Goal: Task Accomplishment & Management: Use online tool/utility

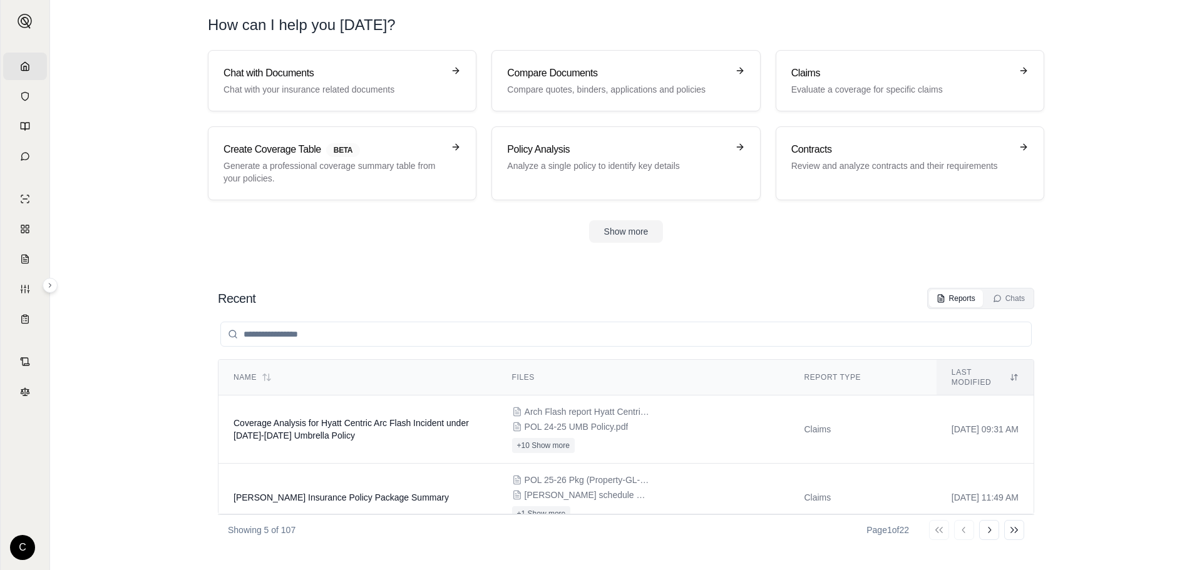
click at [639, 237] on button "Show more" at bounding box center [626, 231] width 74 height 23
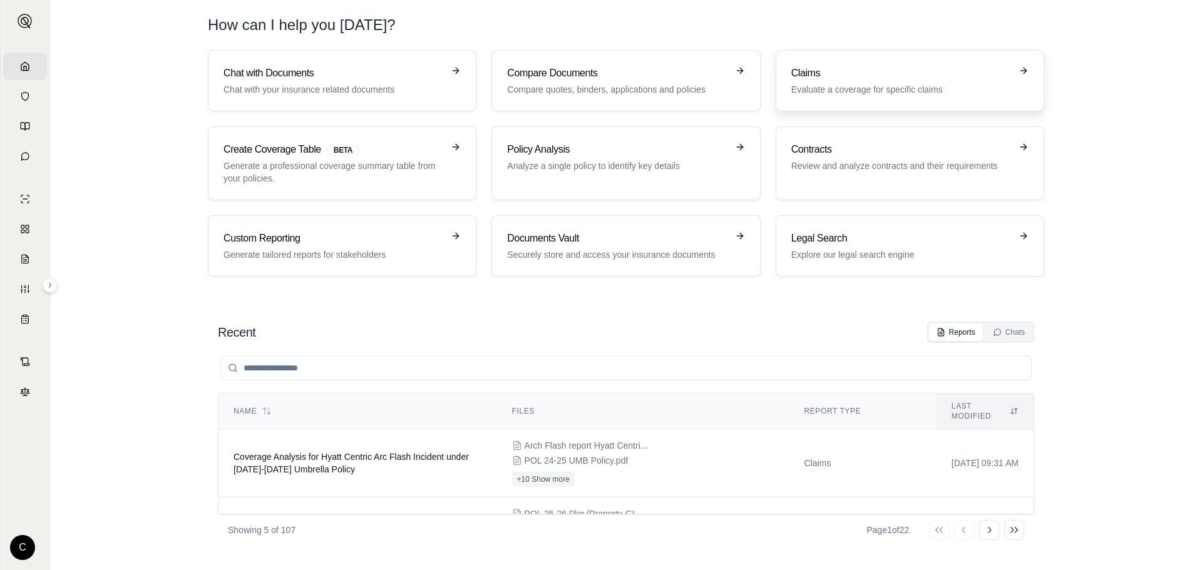
click at [849, 68] on h3 "Claims" at bounding box center [901, 73] width 220 height 15
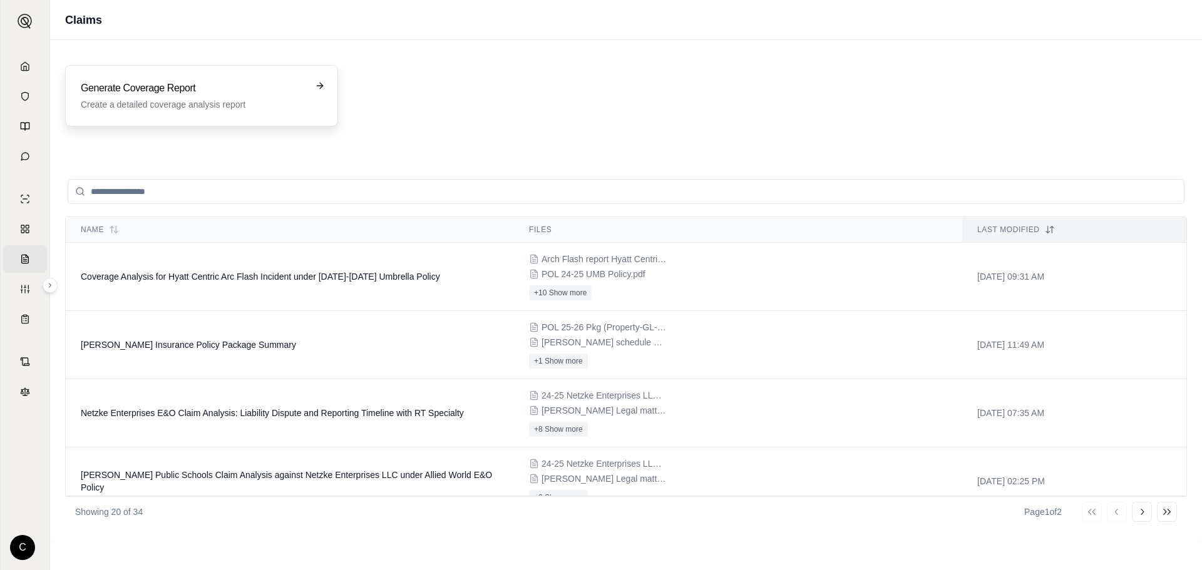
click at [157, 96] on div "Generate Coverage Report Create a detailed coverage analysis report" at bounding box center [193, 96] width 224 height 30
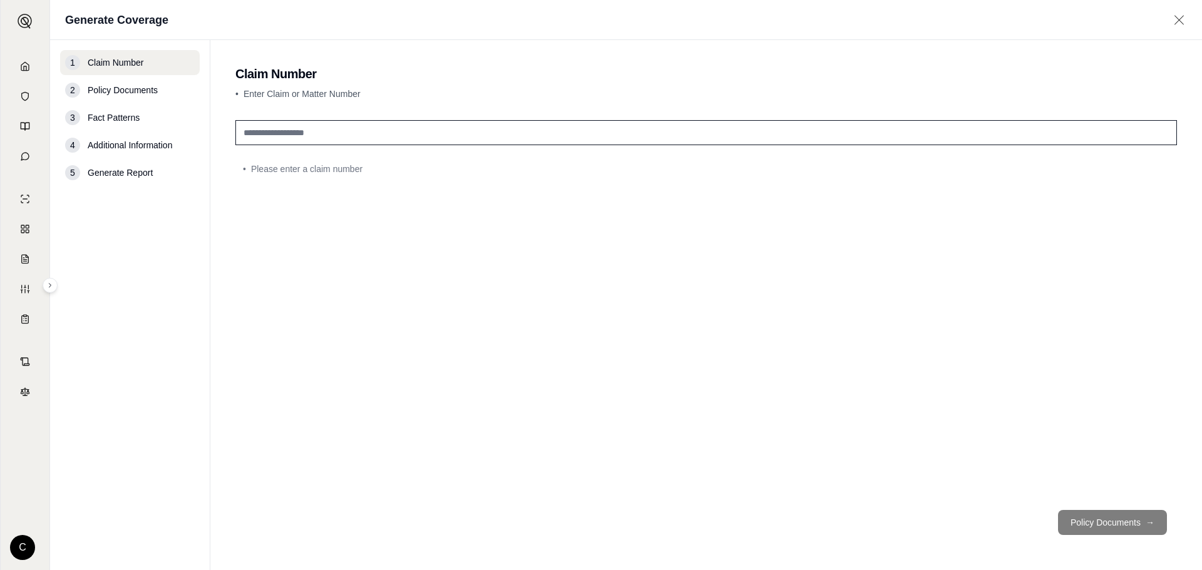
click at [558, 135] on input "text" at bounding box center [705, 132] width 941 height 25
type input "**********"
click at [1088, 519] on button "Policy Documents →" at bounding box center [1112, 522] width 109 height 25
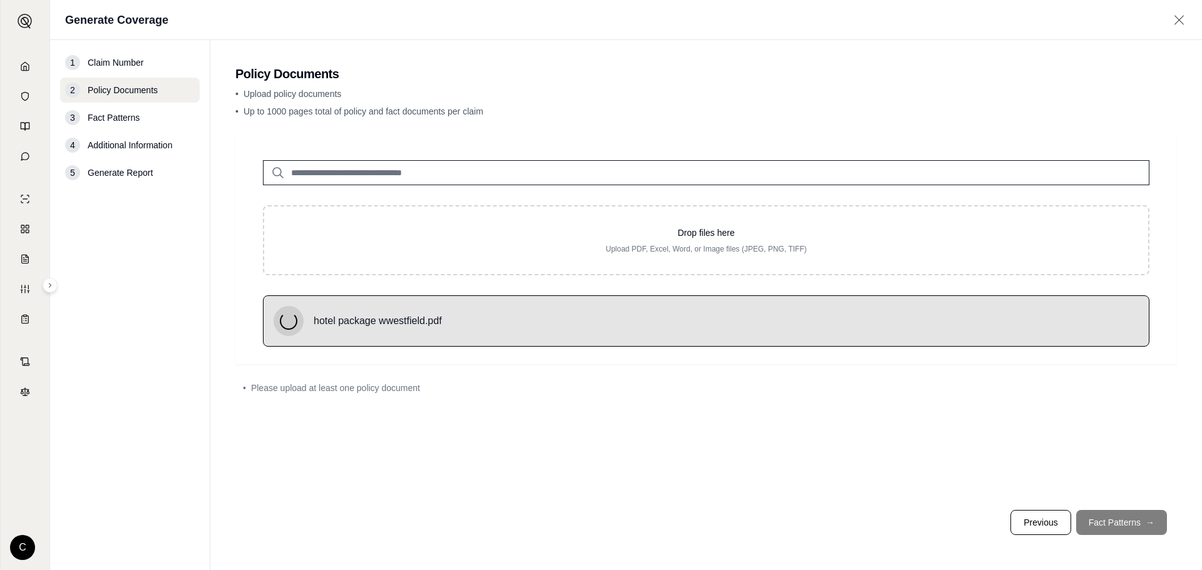
click at [1117, 524] on footer "Previous Fact Patterns →" at bounding box center [705, 522] width 941 height 45
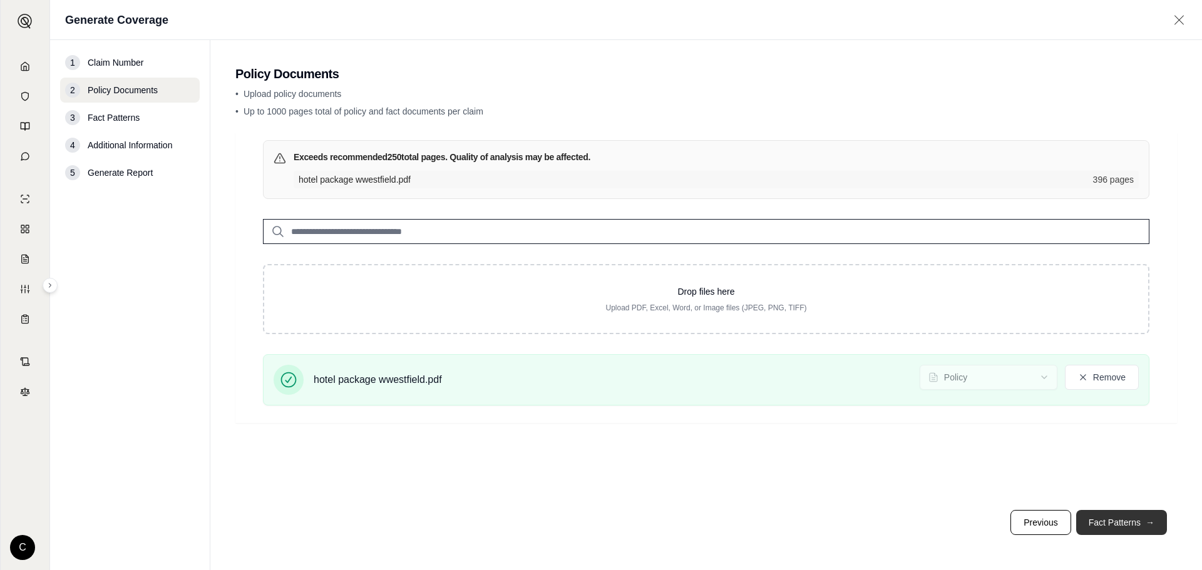
click at [1112, 519] on button "Fact Patterns →" at bounding box center [1121, 522] width 91 height 25
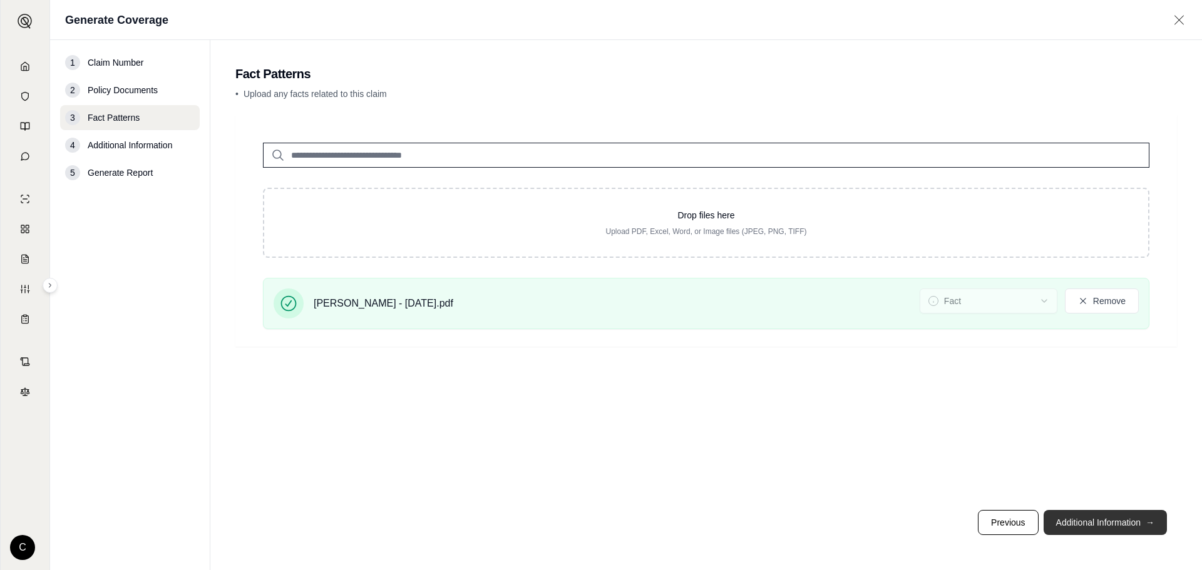
click at [1082, 524] on button "Additional Information →" at bounding box center [1104, 522] width 123 height 25
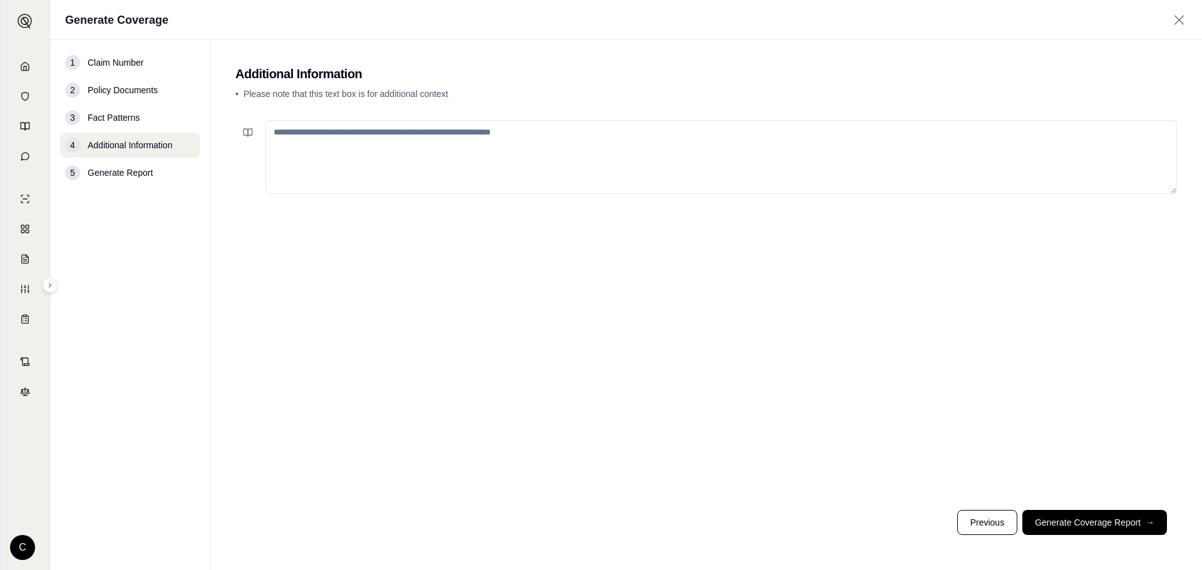
click at [665, 170] on textarea at bounding box center [720, 157] width 911 height 74
paste textarea "**********"
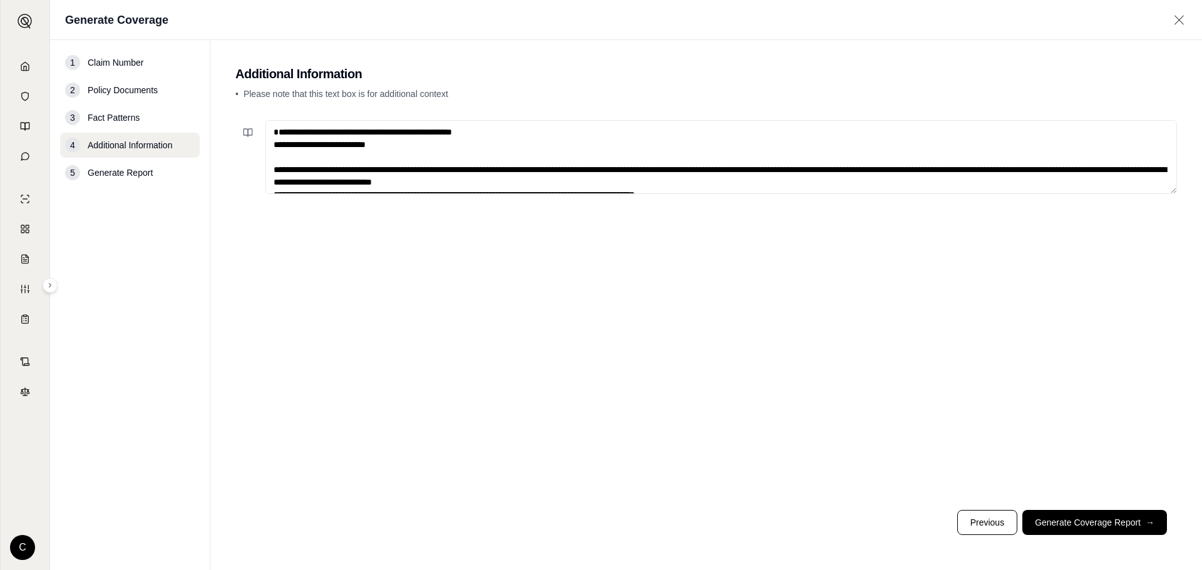
click at [327, 126] on textarea "**********" at bounding box center [720, 157] width 911 height 74
paste textarea "**********"
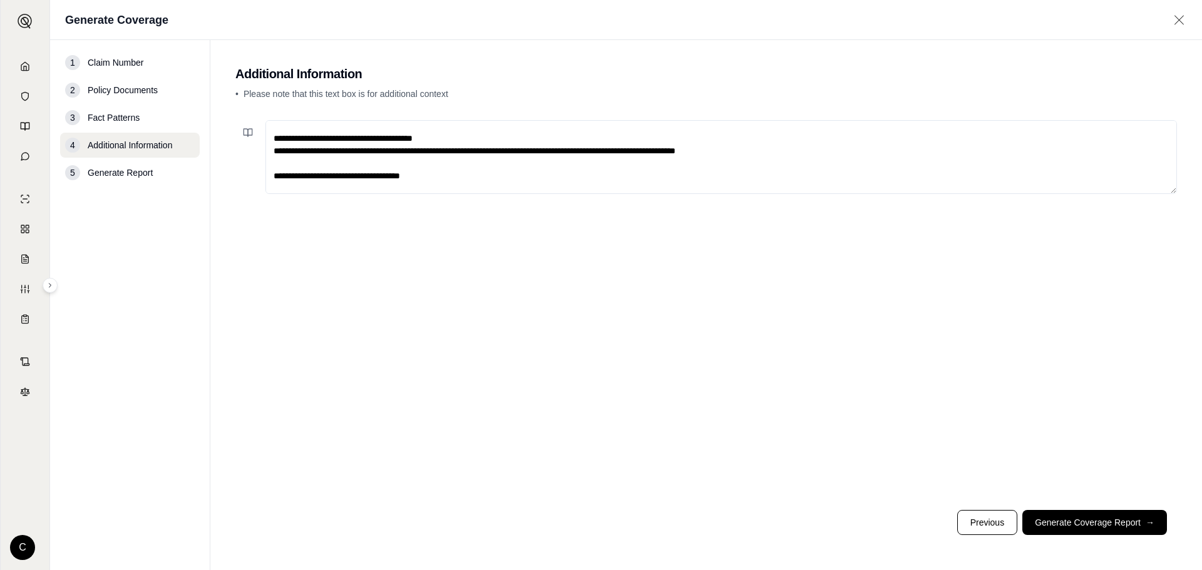
scroll to position [56, 0]
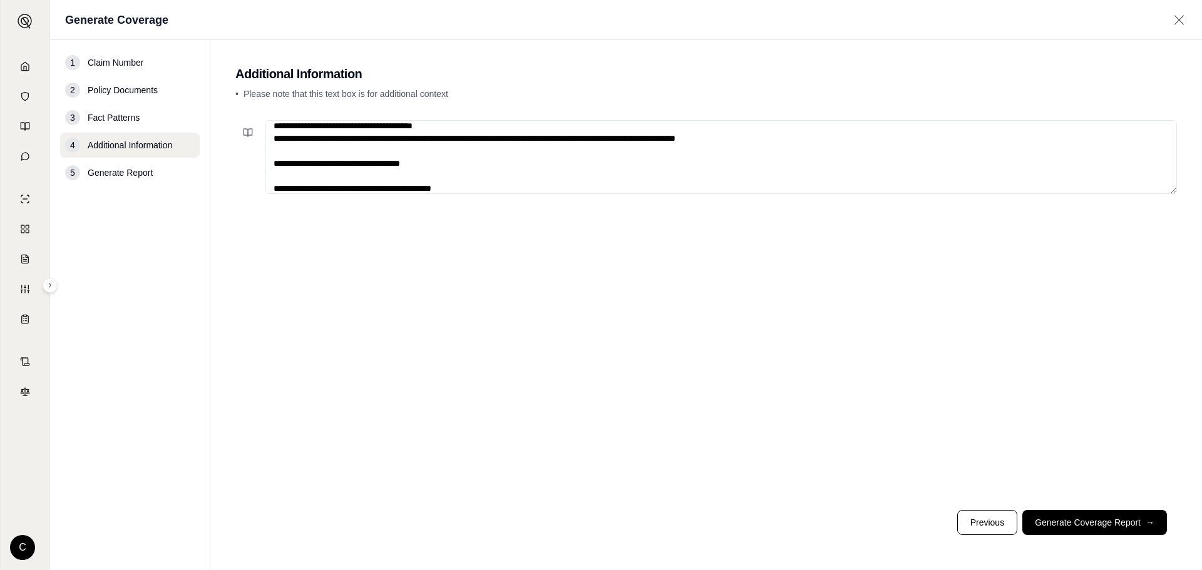
click at [399, 190] on textarea at bounding box center [720, 157] width 911 height 74
click at [481, 186] on textarea at bounding box center [720, 157] width 911 height 74
type textarea "**********"
click at [1068, 514] on button "Generate Coverage Report →" at bounding box center [1094, 522] width 145 height 25
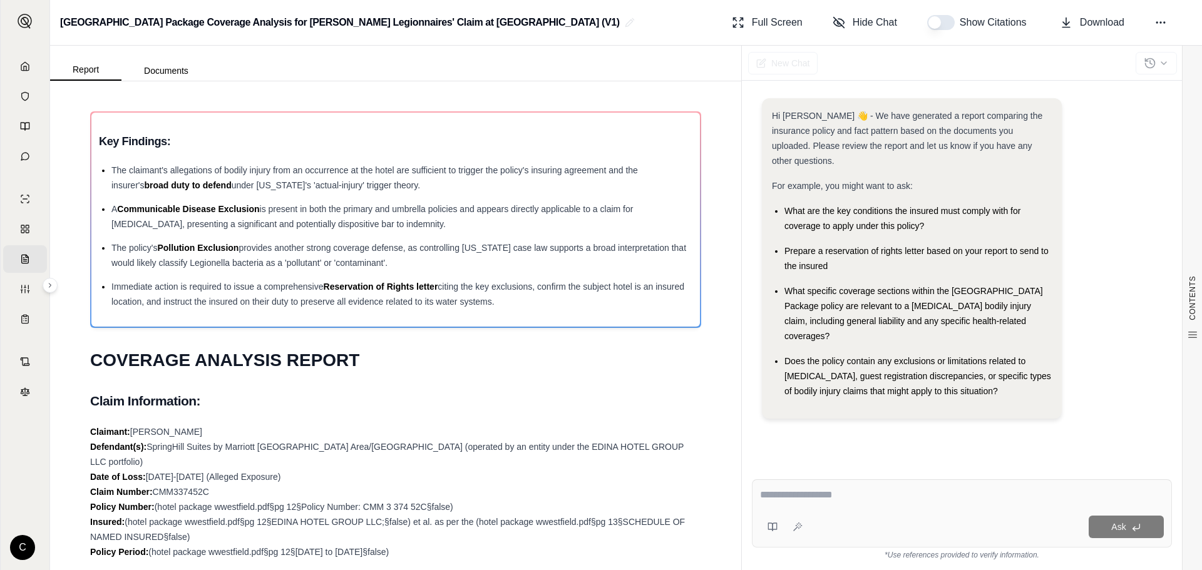
scroll to position [125, 0]
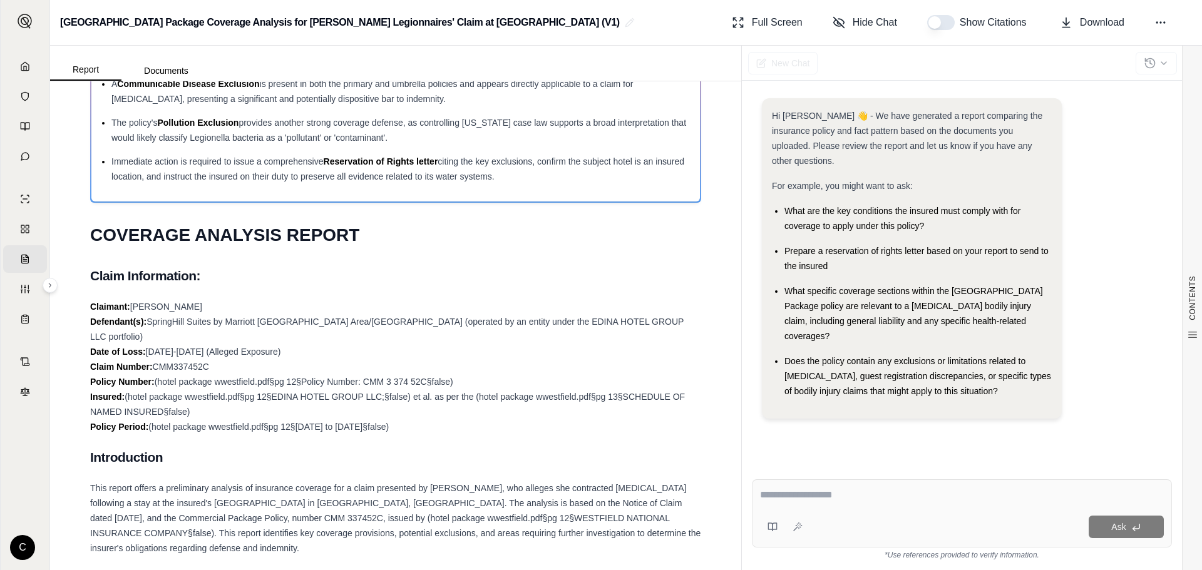
click at [948, 27] on button "button" at bounding box center [941, 22] width 28 height 15
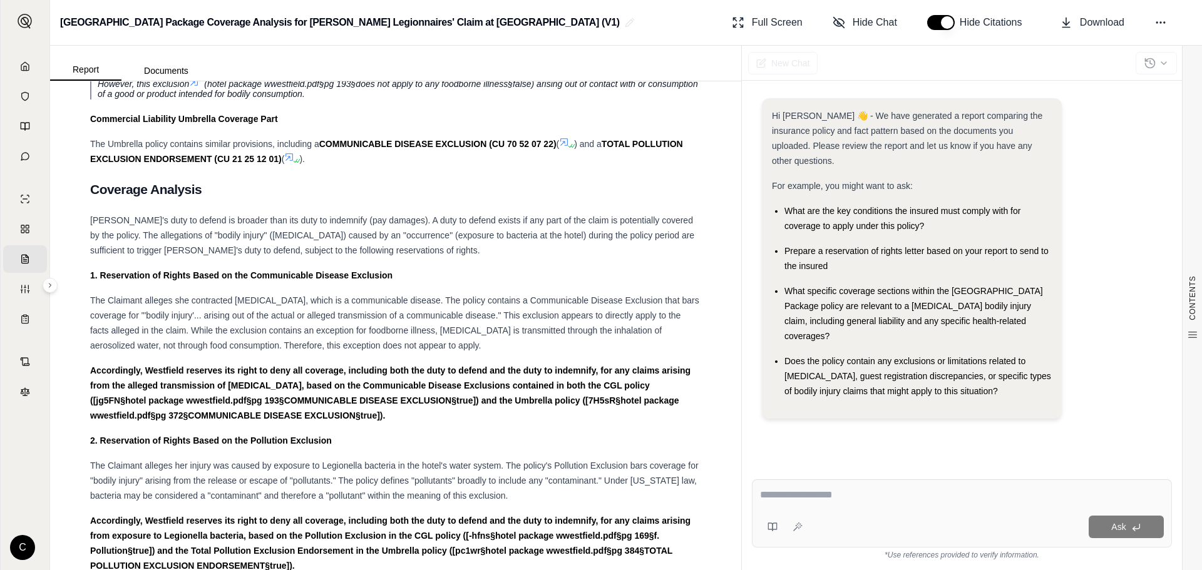
scroll to position [5155, 0]
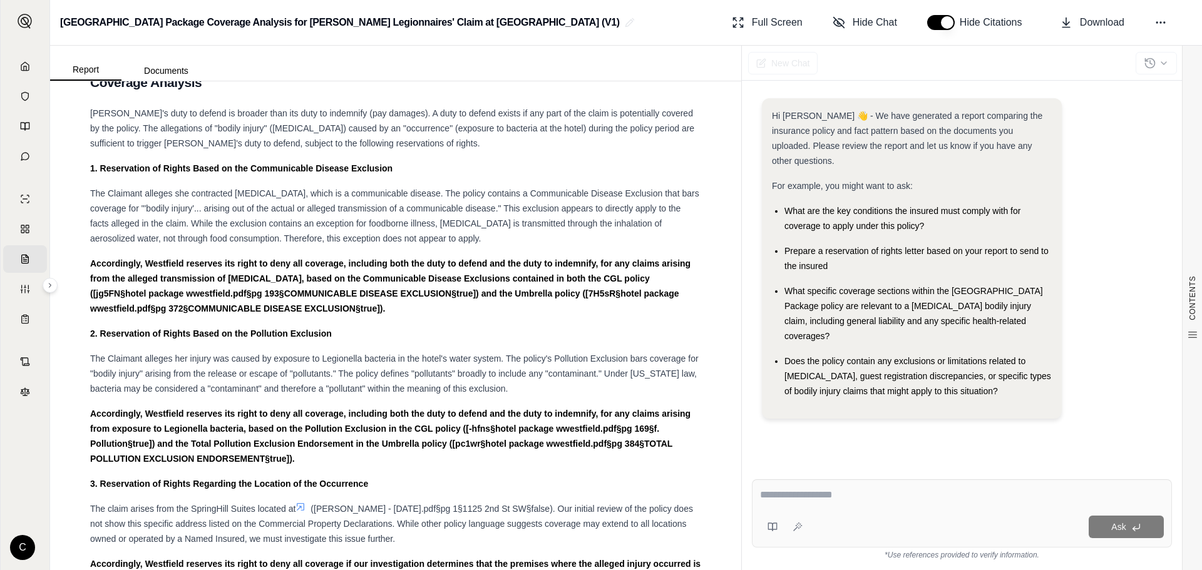
drag, startPoint x: 1051, startPoint y: 307, endPoint x: 784, endPoint y: 270, distance: 269.2
click at [784, 284] on div "What specific coverage sections within the [GEOGRAPHIC_DATA] Package policy are…" at bounding box center [917, 314] width 267 height 60
click at [978, 215] on div "What are the key conditions the insured must comply with for coverage to apply …" at bounding box center [917, 218] width 267 height 30
drag, startPoint x: 1051, startPoint y: 308, endPoint x: 772, endPoint y: 271, distance: 281.6
click at [772, 271] on ul "What are the key conditions the insured must comply with for coverage to apply …" at bounding box center [912, 300] width 280 height 195
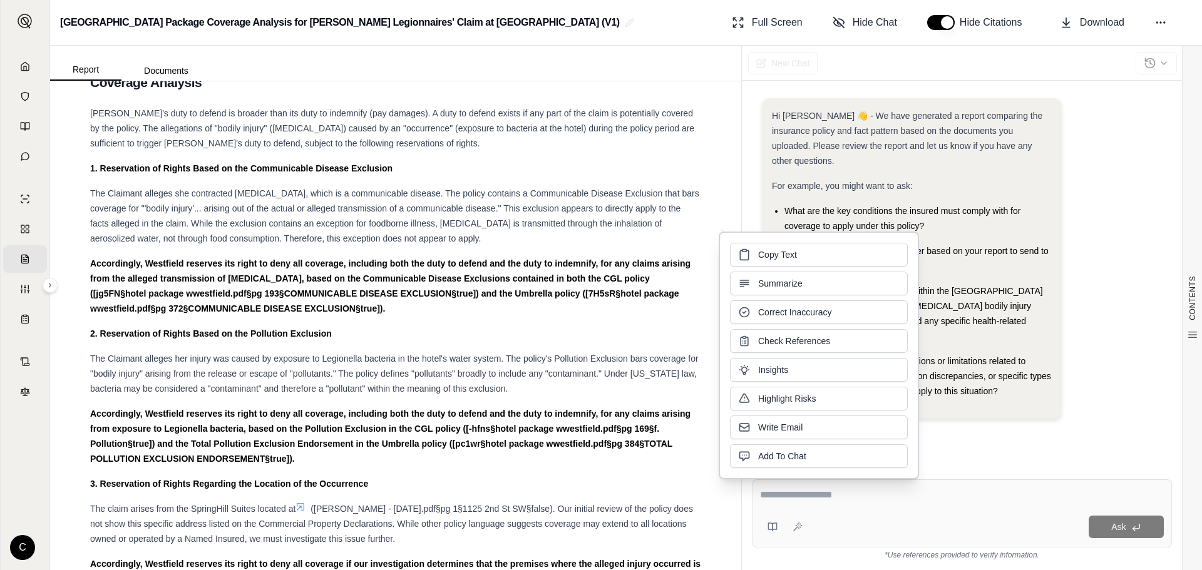
copy span "What specific coverage sections within the [GEOGRAPHIC_DATA] Package policy are…"
click at [902, 506] on div "Ask" at bounding box center [962, 513] width 420 height 68
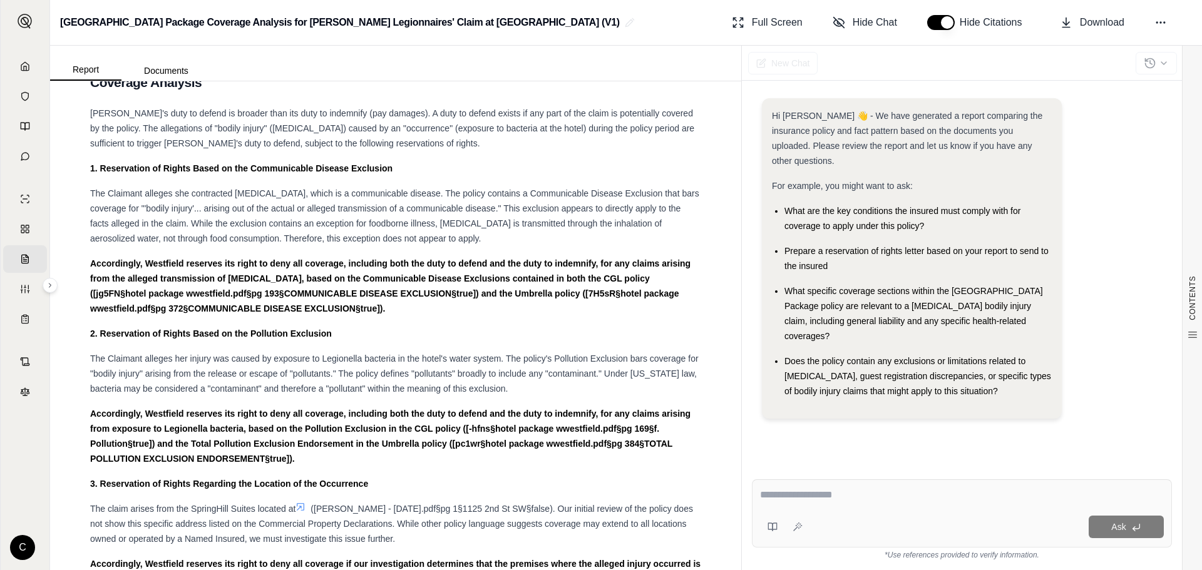
paste textarea "**********"
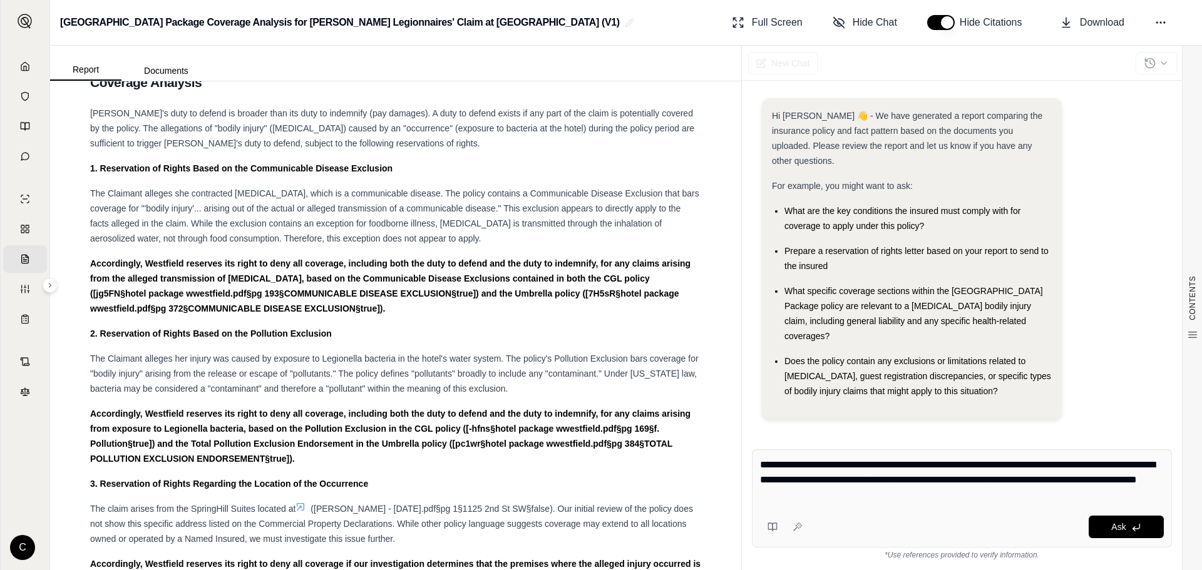
type textarea "**********"
click at [967, 506] on div "**********" at bounding box center [962, 482] width 404 height 49
click at [1139, 521] on button "Ask" at bounding box center [1125, 527] width 75 height 23
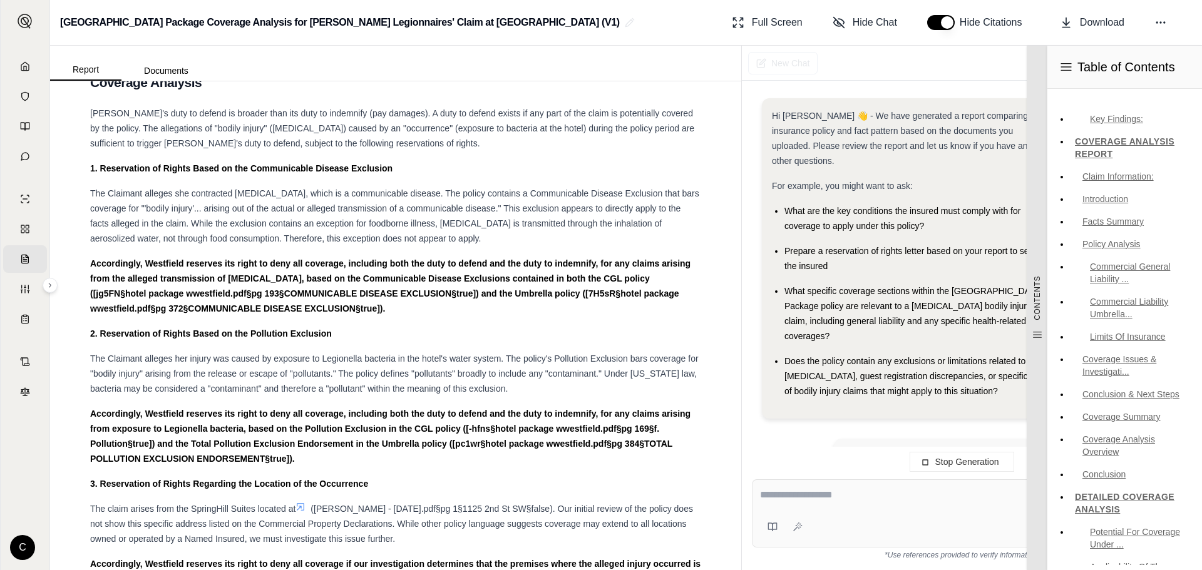
scroll to position [115, 0]
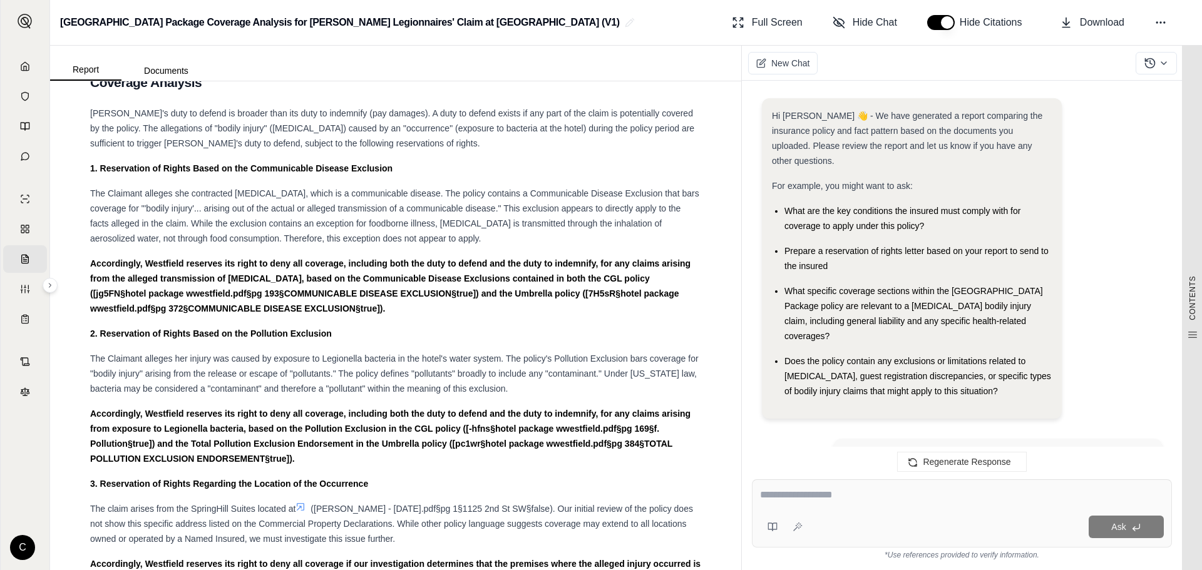
scroll to position [6128, 0]
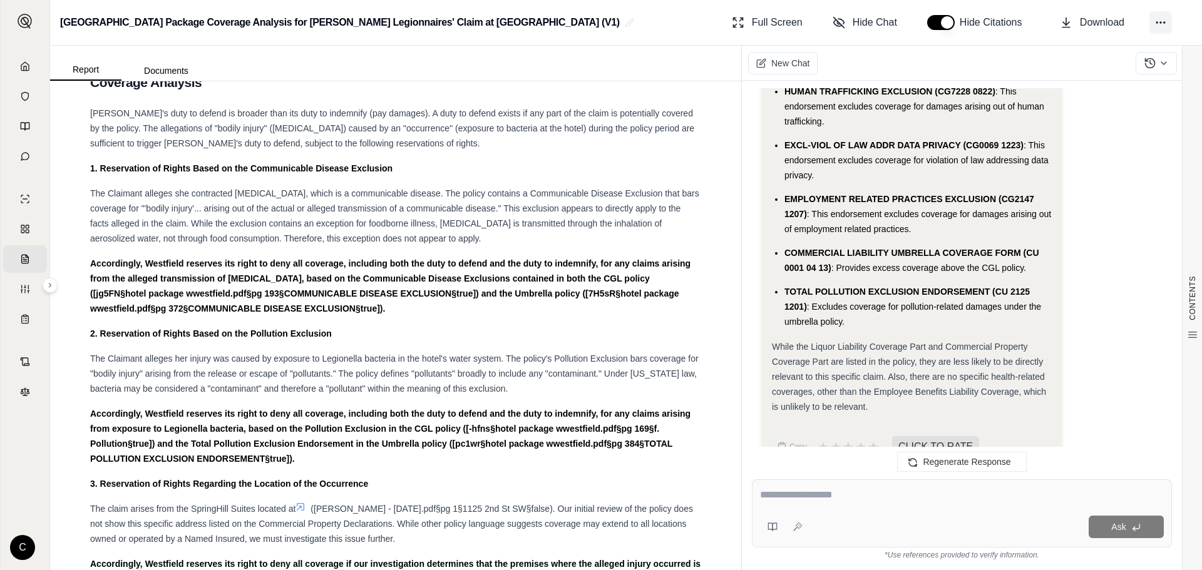
click at [1163, 19] on icon at bounding box center [1160, 22] width 13 height 13
click at [810, 503] on div at bounding box center [962, 497] width 404 height 19
click at [1164, 21] on icon at bounding box center [1160, 22] width 13 height 13
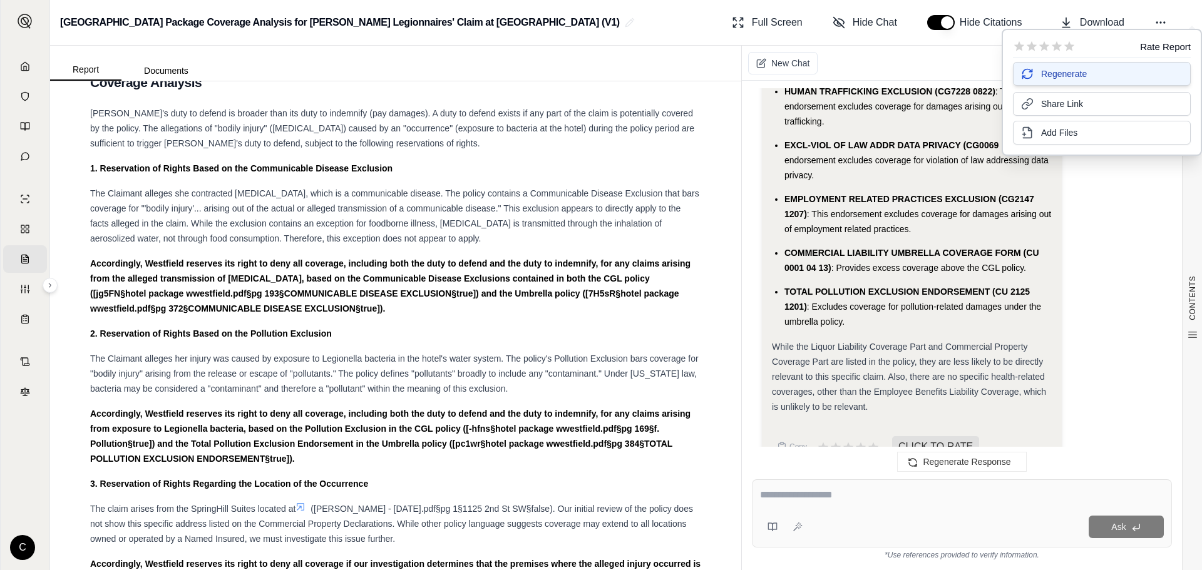
click at [1056, 72] on span "Regenerate" at bounding box center [1064, 74] width 46 height 13
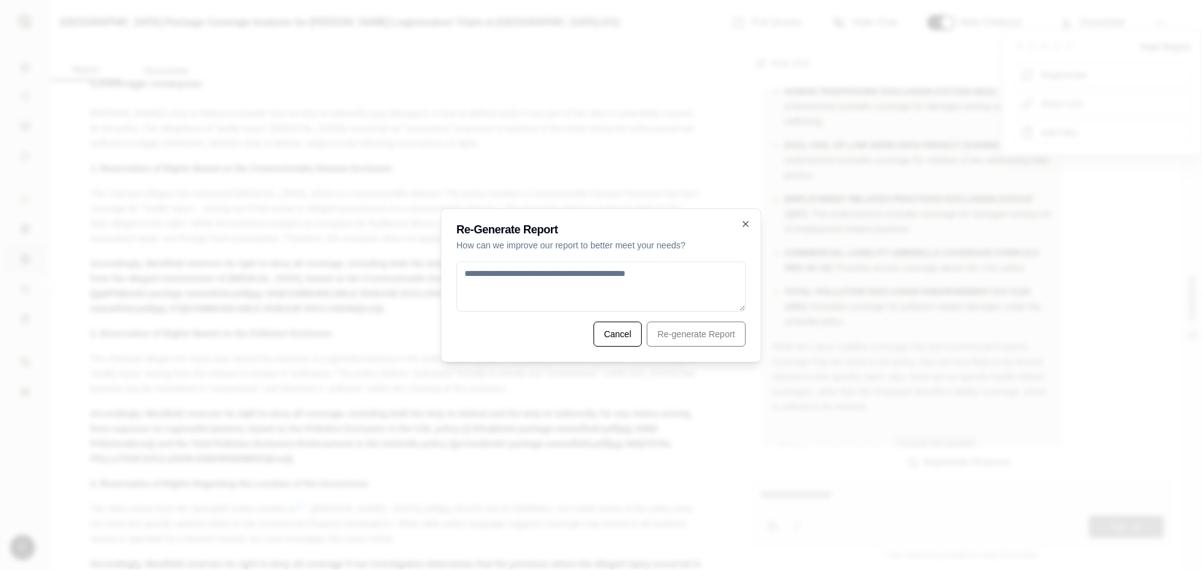
click at [600, 273] on textarea at bounding box center [600, 287] width 289 height 50
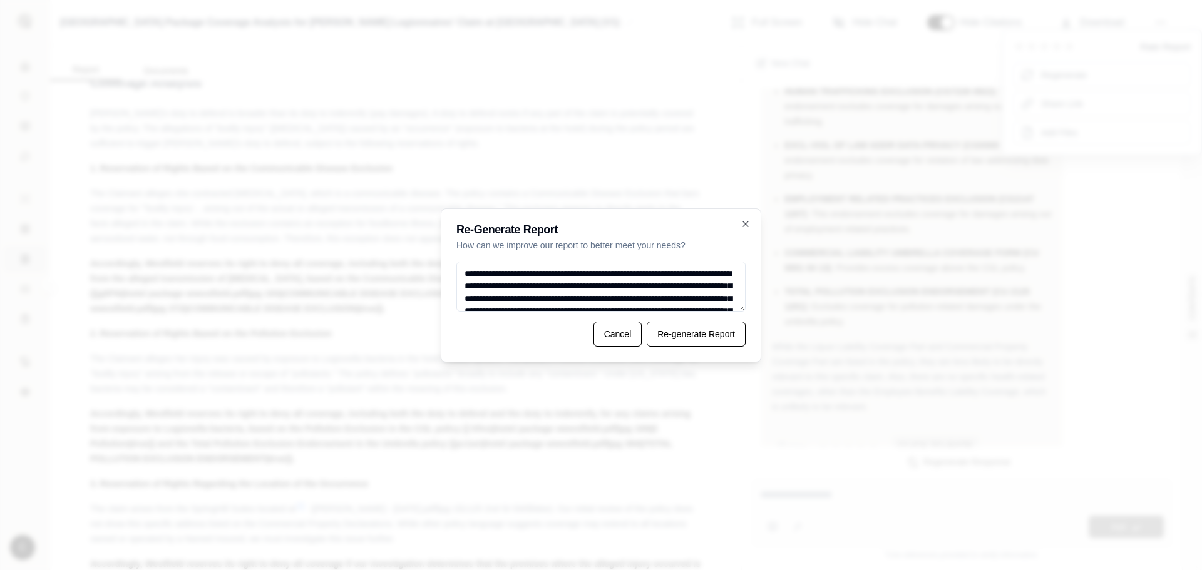
scroll to position [93, 0]
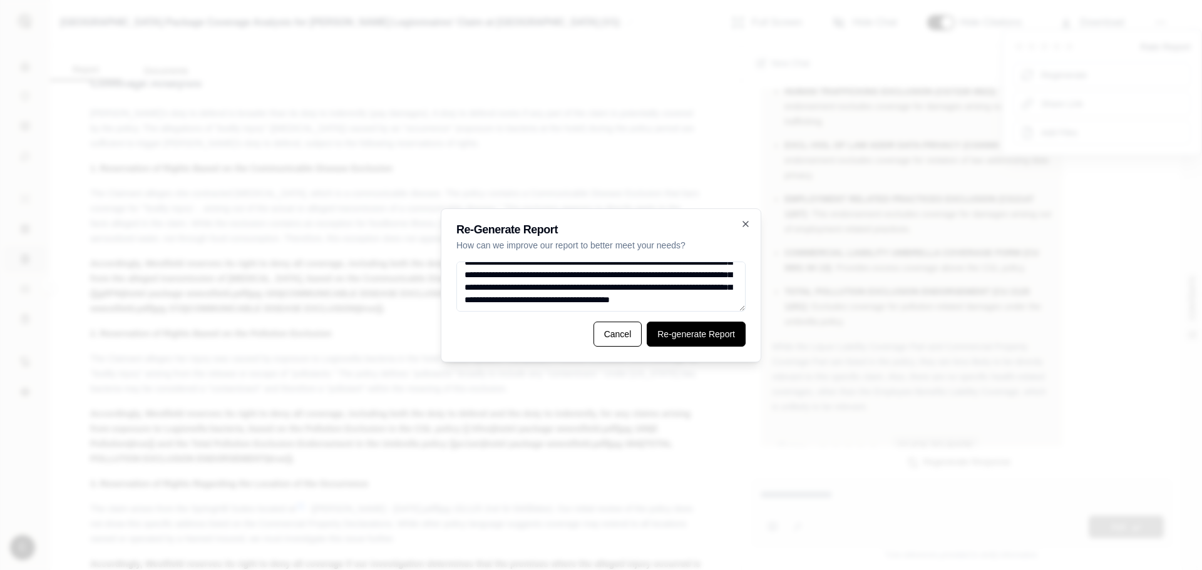
type textarea "**********"
click at [685, 330] on button "Re-generate Report" at bounding box center [696, 334] width 99 height 25
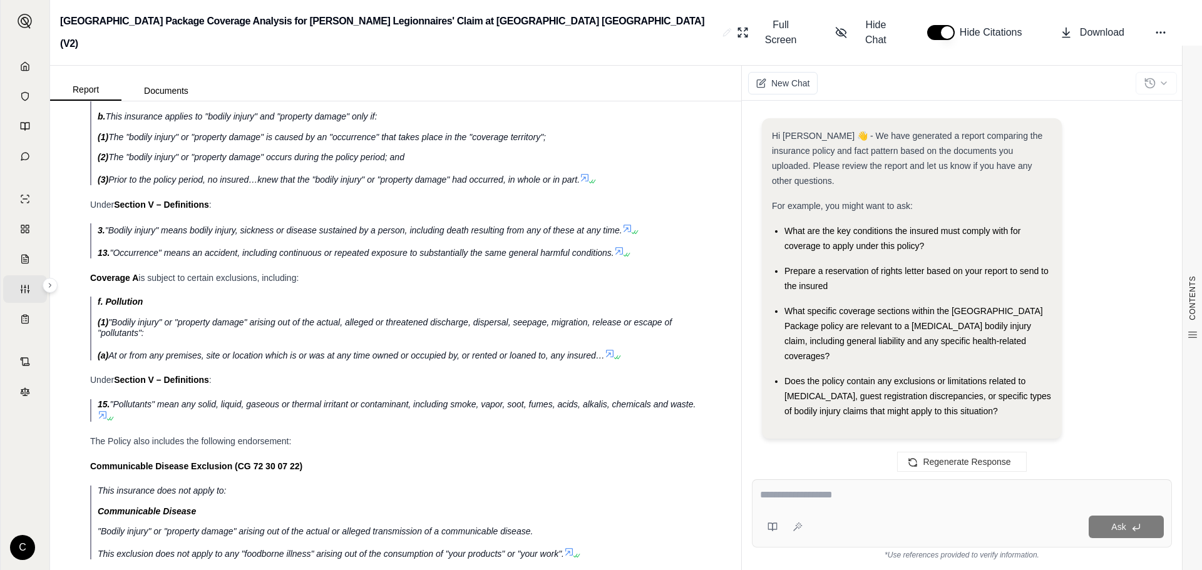
scroll to position [6128, 0]
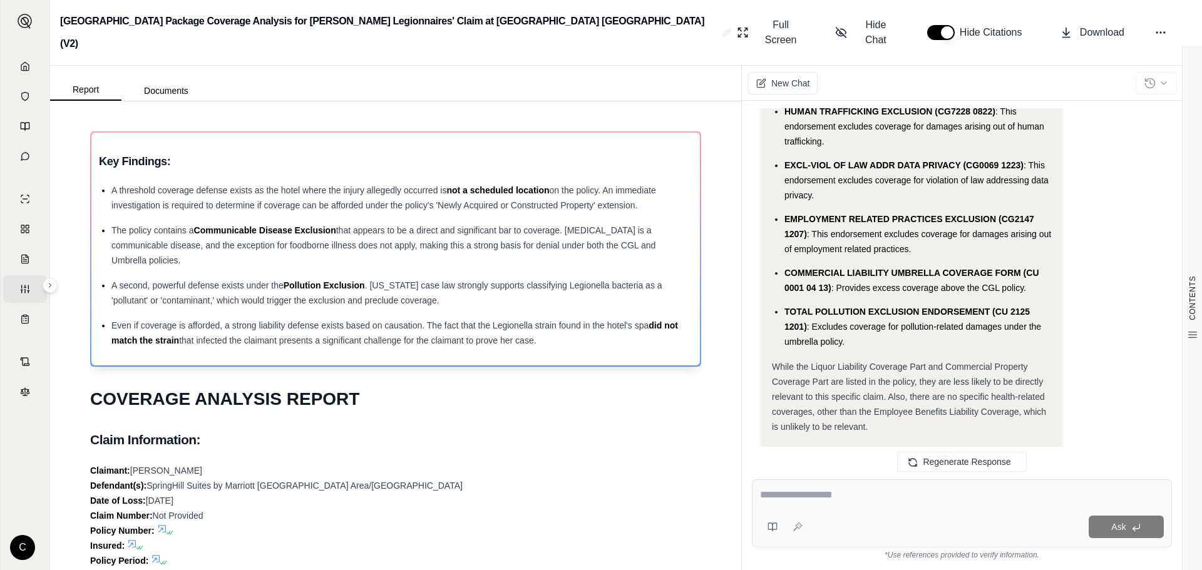
scroll to position [376, 0]
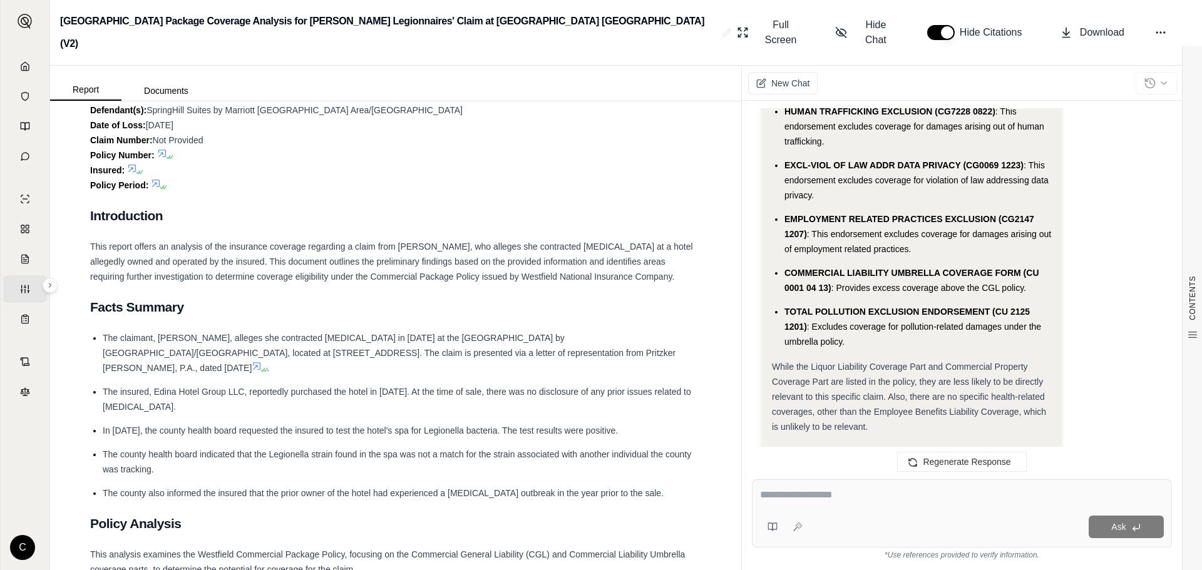
drag, startPoint x: 679, startPoint y: 476, endPoint x: 104, endPoint y: 372, distance: 584.4
click at [104, 372] on ul "The claimant, [PERSON_NAME], alleges she contracted [MEDICAL_DATA] in [DATE] at…" at bounding box center [395, 415] width 611 height 170
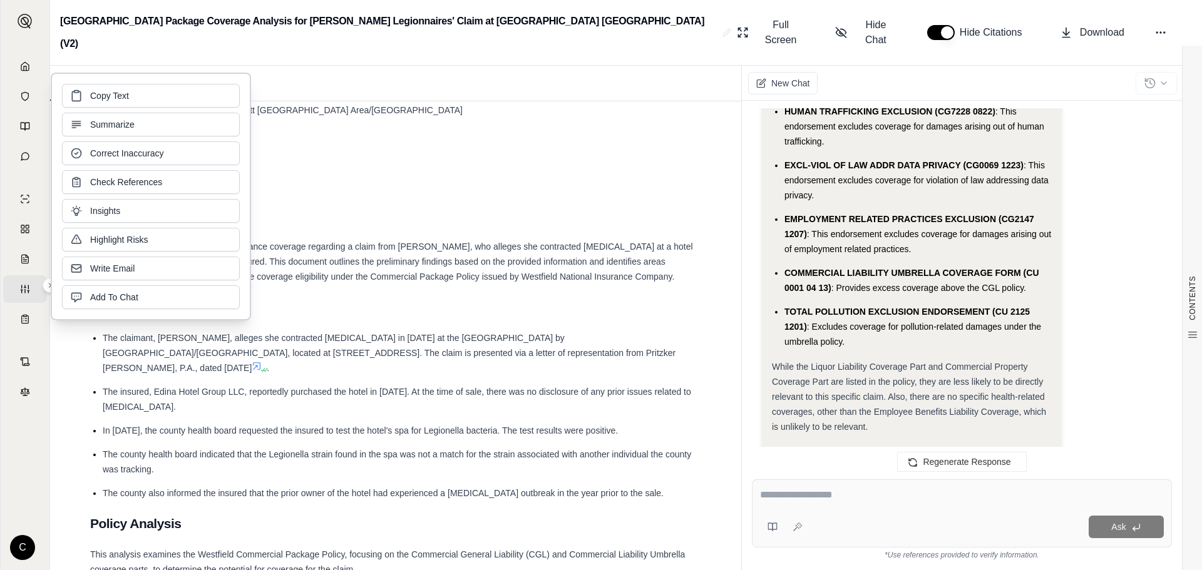
copy ul "The insured, Edina Hotel Group LLC, reportedly purchased the hotel in [DATE]. A…"
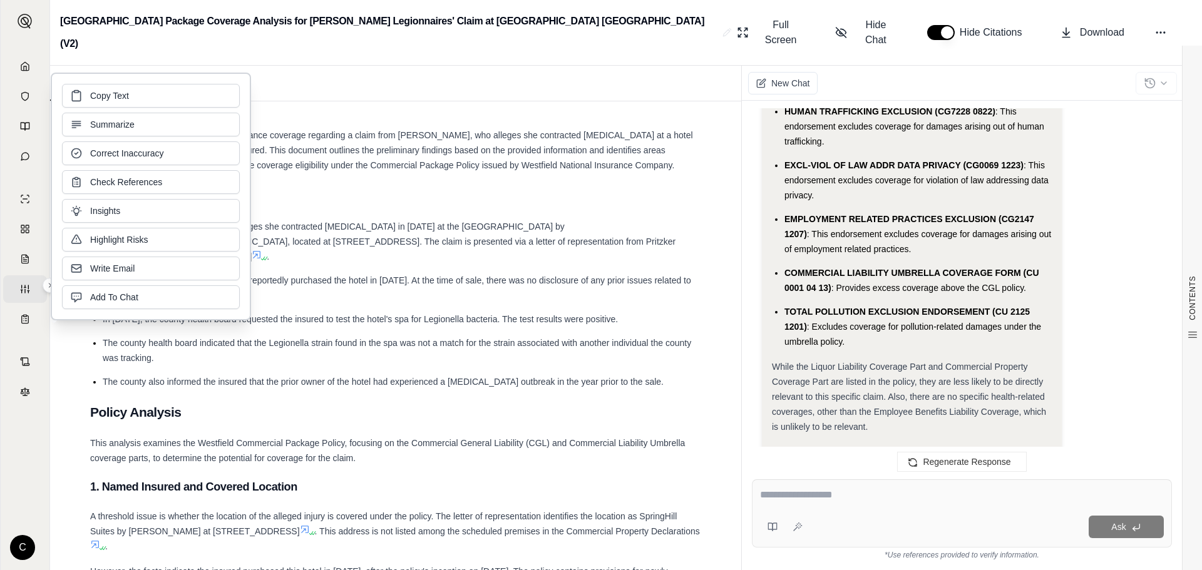
scroll to position [626, 0]
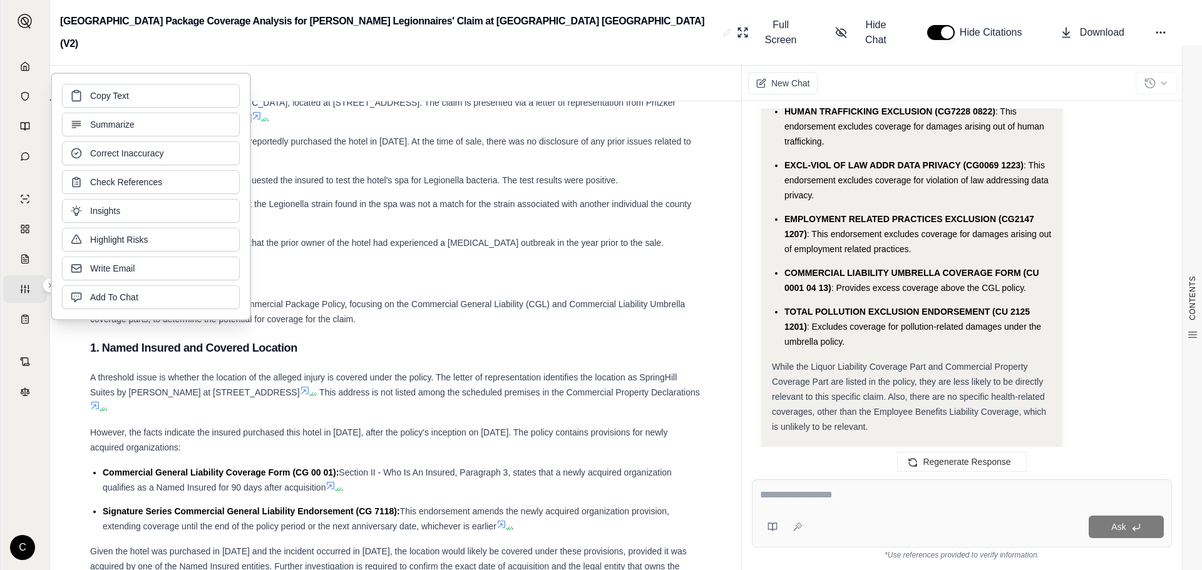
click at [551, 465] on li "Commercial General Liability Coverage Form (CG 00 01): Section II - Who Is An I…" at bounding box center [402, 480] width 598 height 30
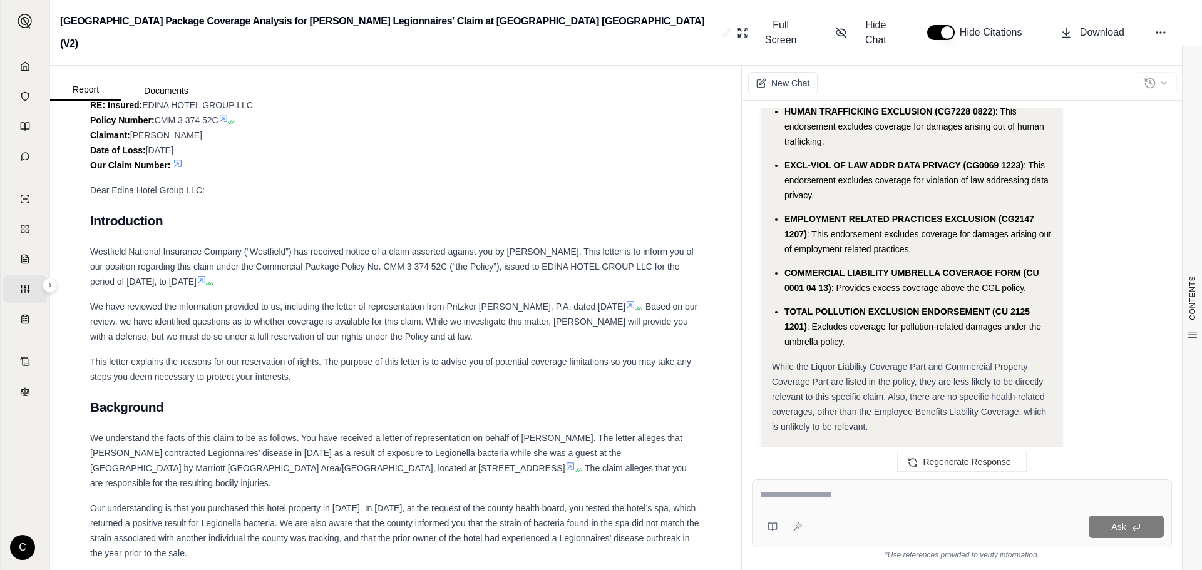
scroll to position [4631, 0]
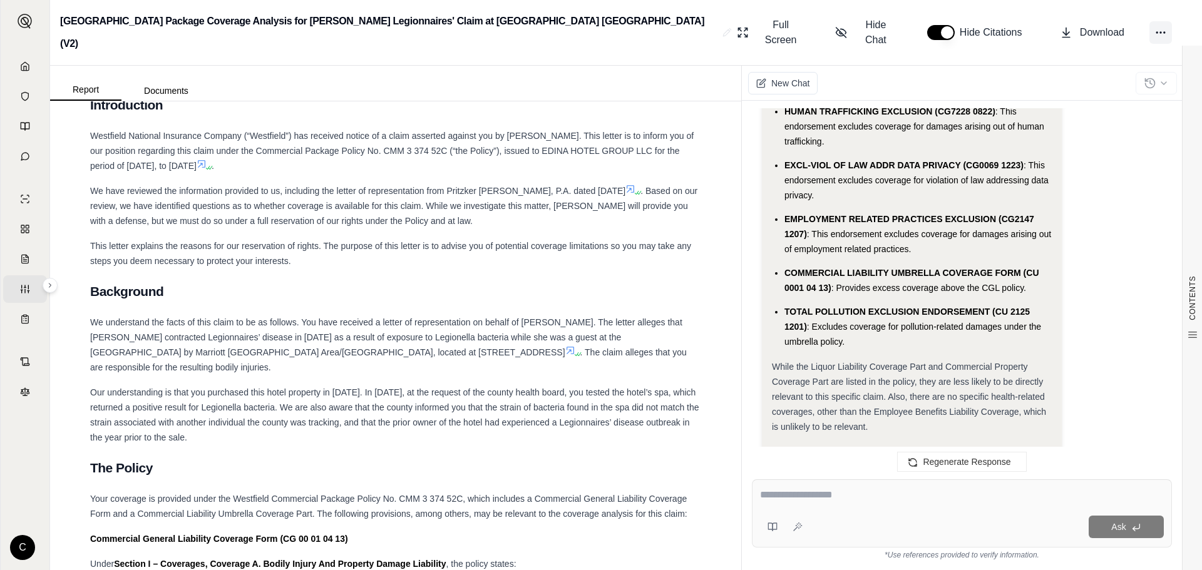
click at [1163, 26] on icon at bounding box center [1160, 32] width 13 height 13
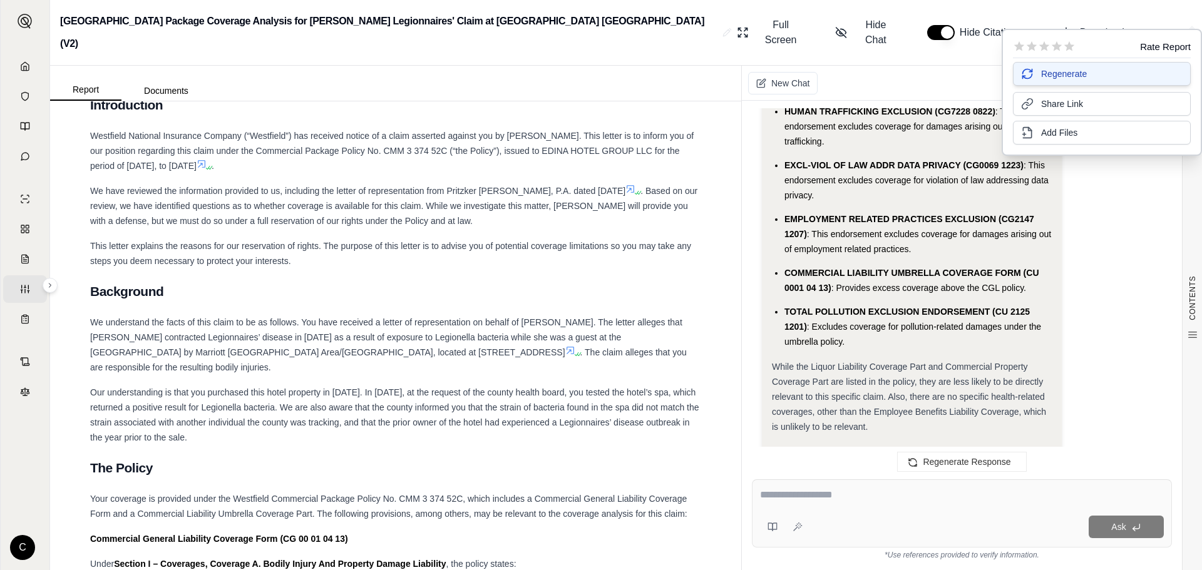
click at [1075, 79] on span "Regenerate" at bounding box center [1064, 74] width 46 height 13
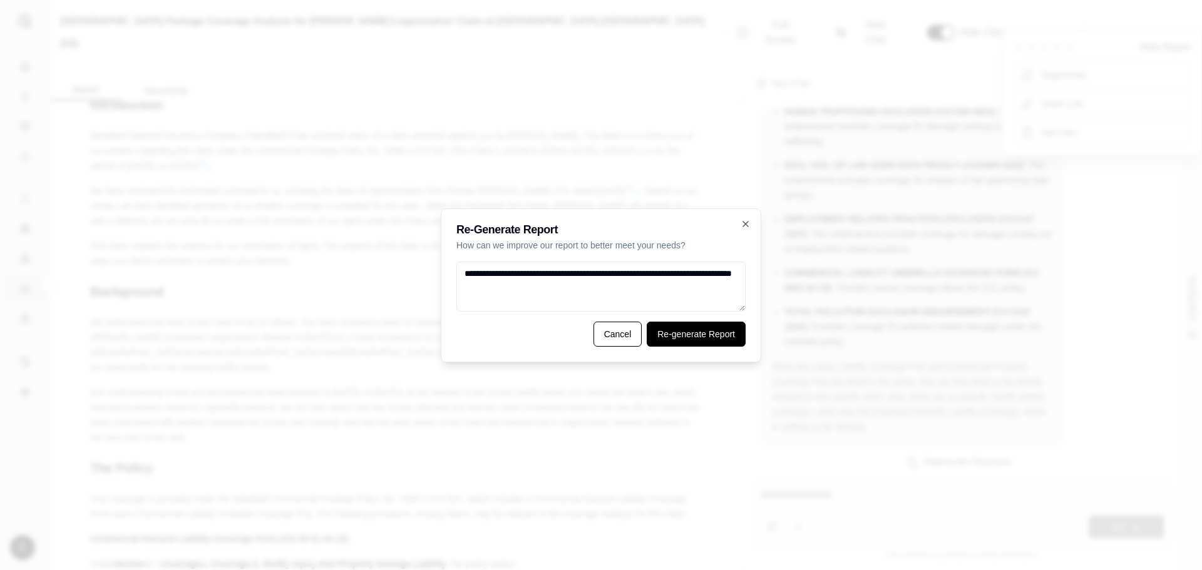
type textarea "**********"
click at [689, 342] on button "Re-generate Report" at bounding box center [696, 334] width 99 height 25
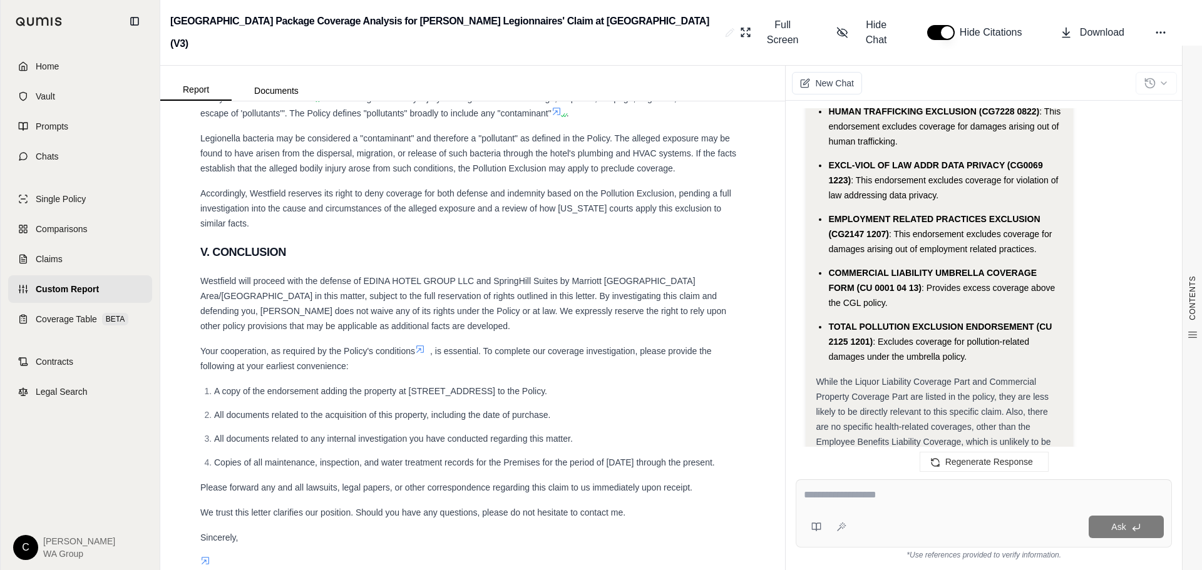
scroll to position [4528, 0]
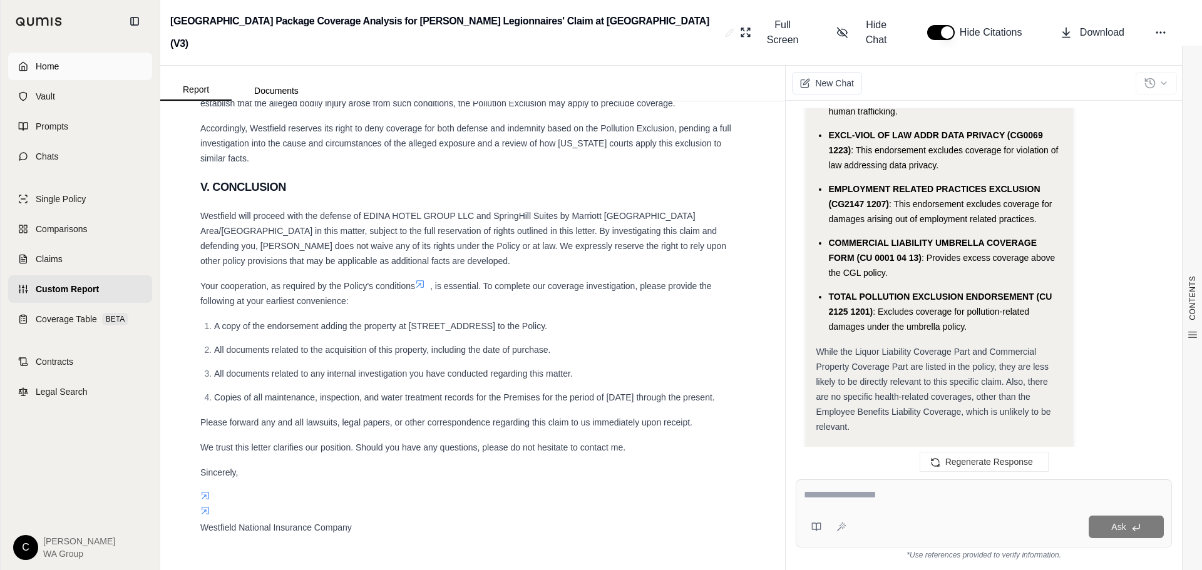
click at [51, 54] on link "Home" at bounding box center [80, 67] width 144 height 28
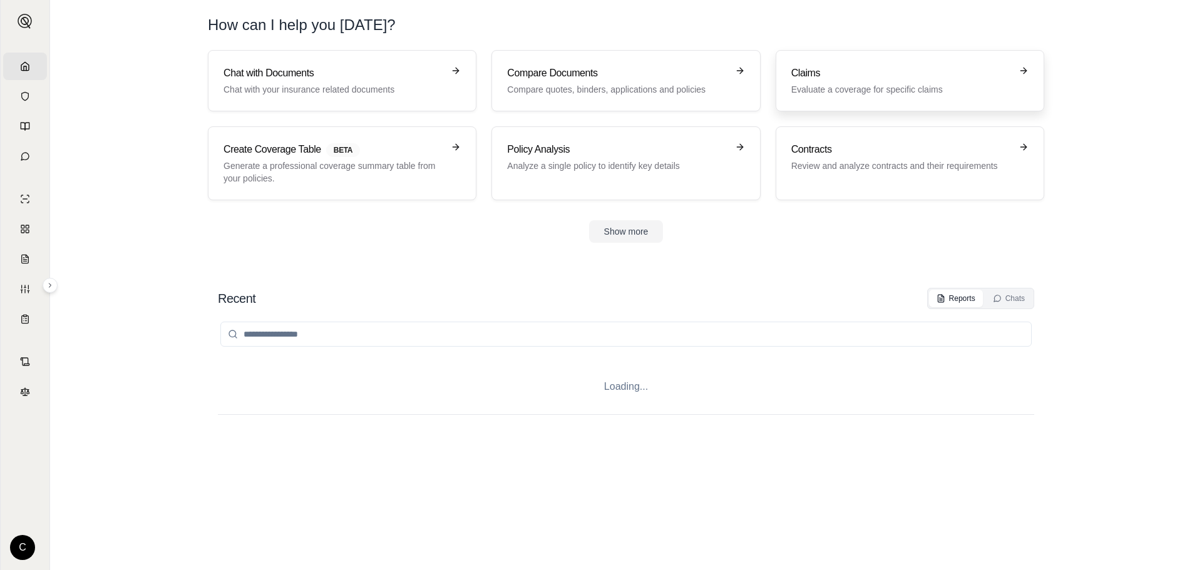
click at [818, 72] on h3 "Claims" at bounding box center [901, 73] width 220 height 15
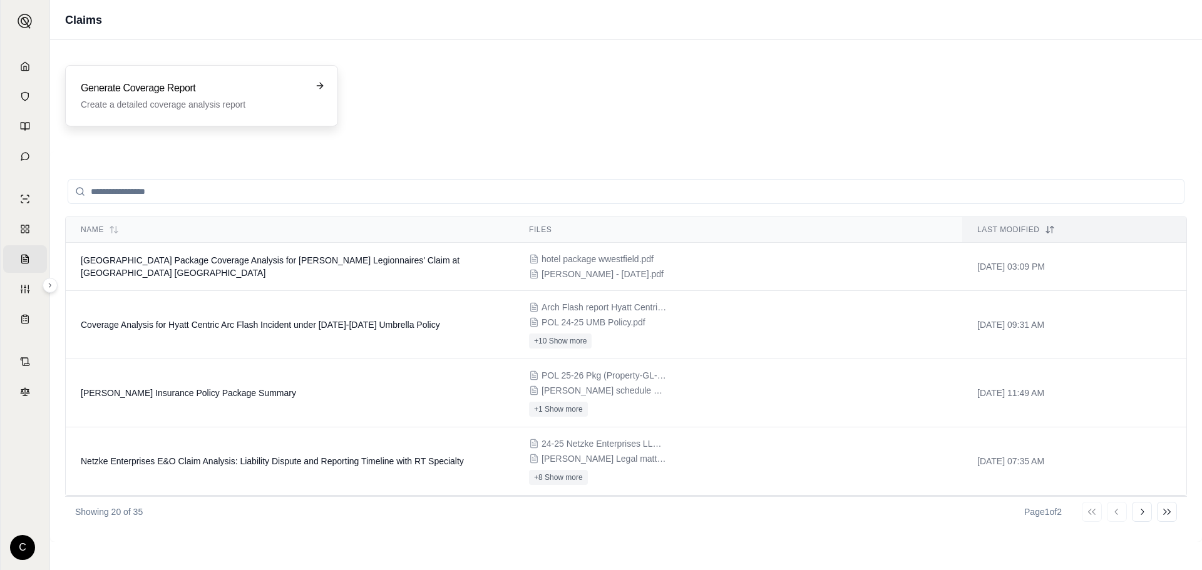
click at [176, 88] on h3 "Generate Coverage Report" at bounding box center [193, 88] width 224 height 15
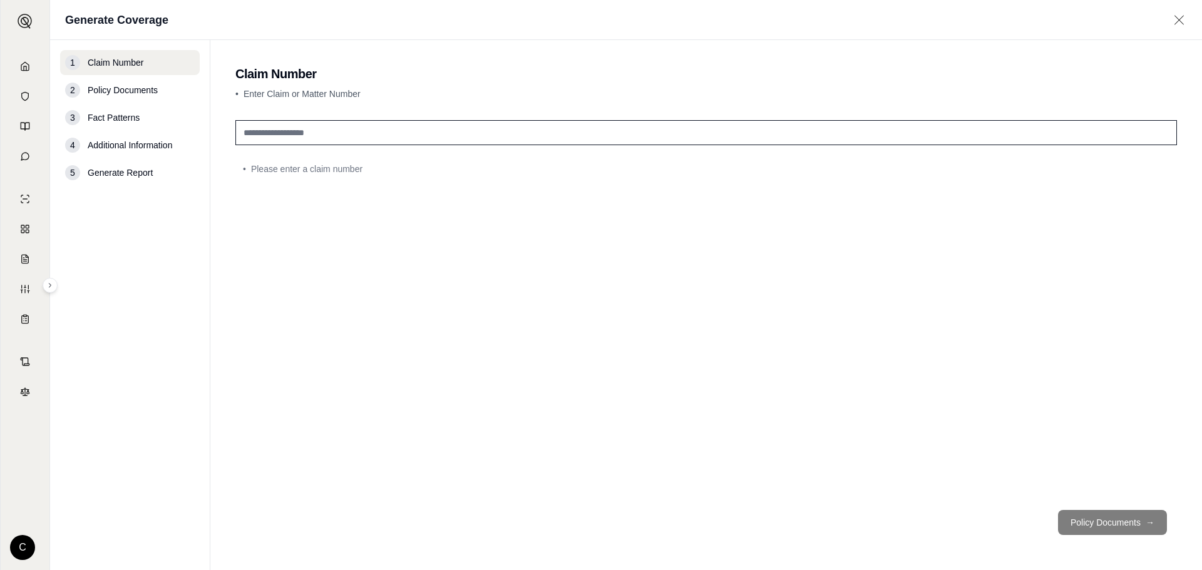
click at [402, 132] on input "text" at bounding box center [705, 132] width 941 height 25
type input "**********"
click at [1097, 523] on button "Policy Documents →" at bounding box center [1112, 522] width 109 height 25
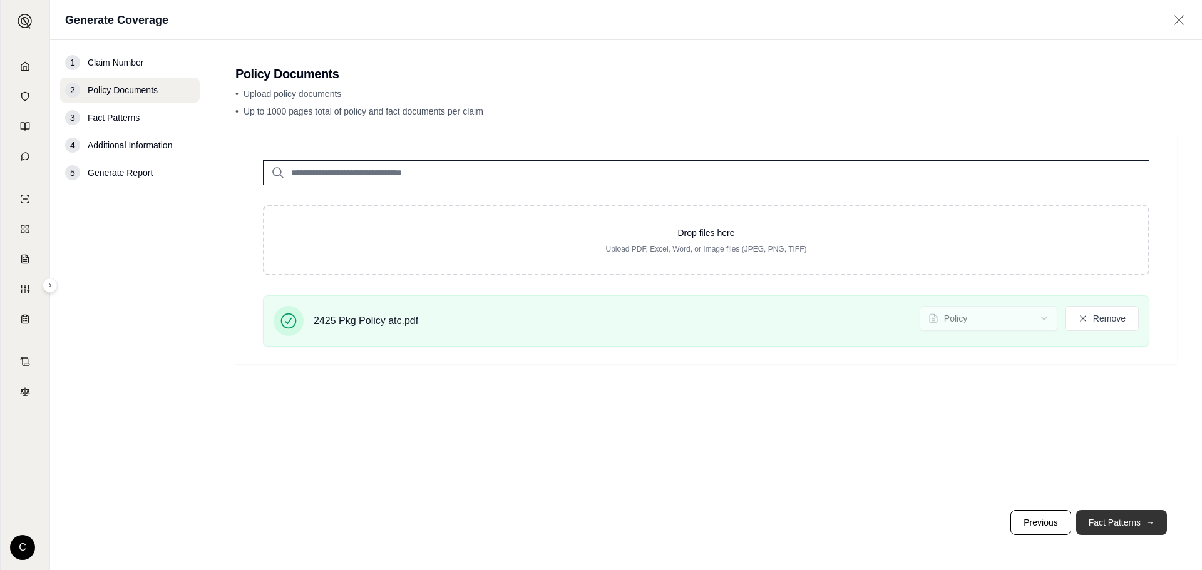
click at [1105, 519] on button "Fact Patterns →" at bounding box center [1121, 522] width 91 height 25
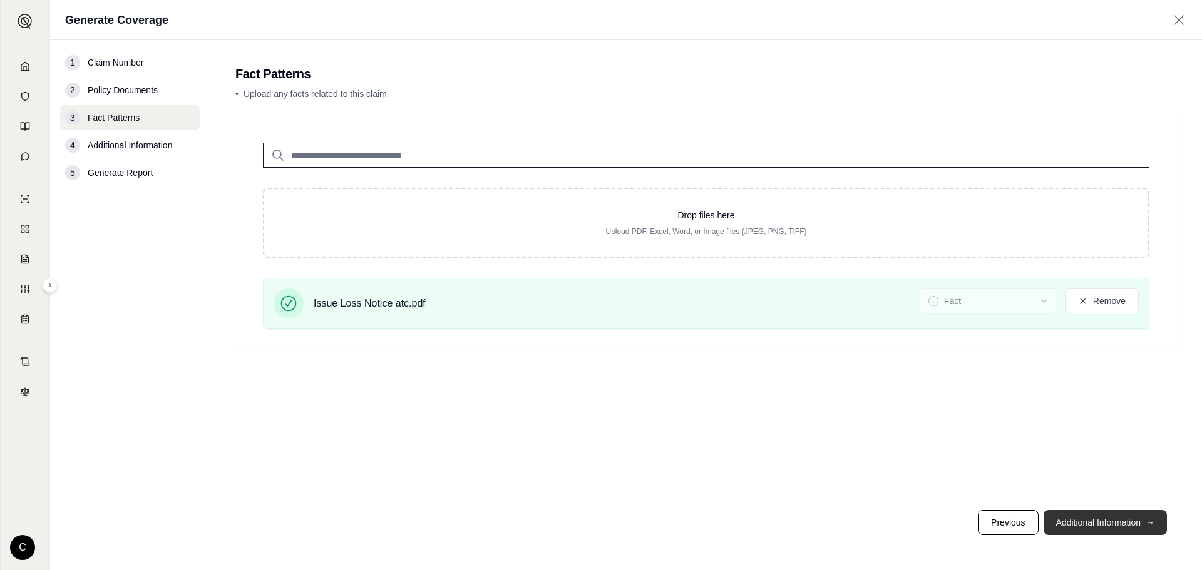
click at [1109, 519] on button "Additional Information →" at bounding box center [1104, 522] width 123 height 25
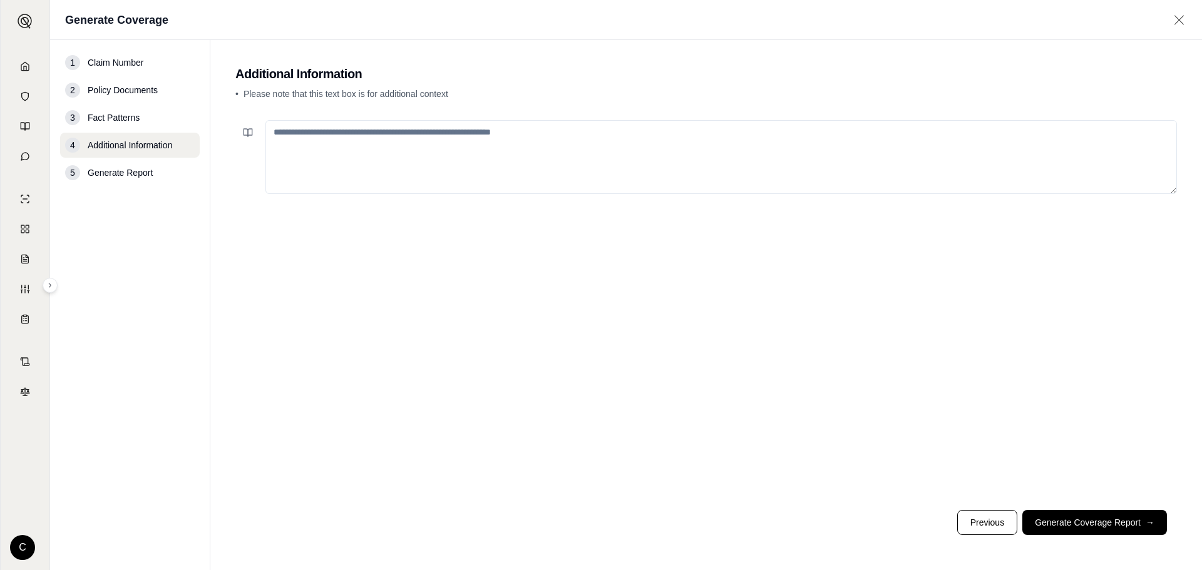
click at [361, 157] on textarea at bounding box center [720, 157] width 911 height 74
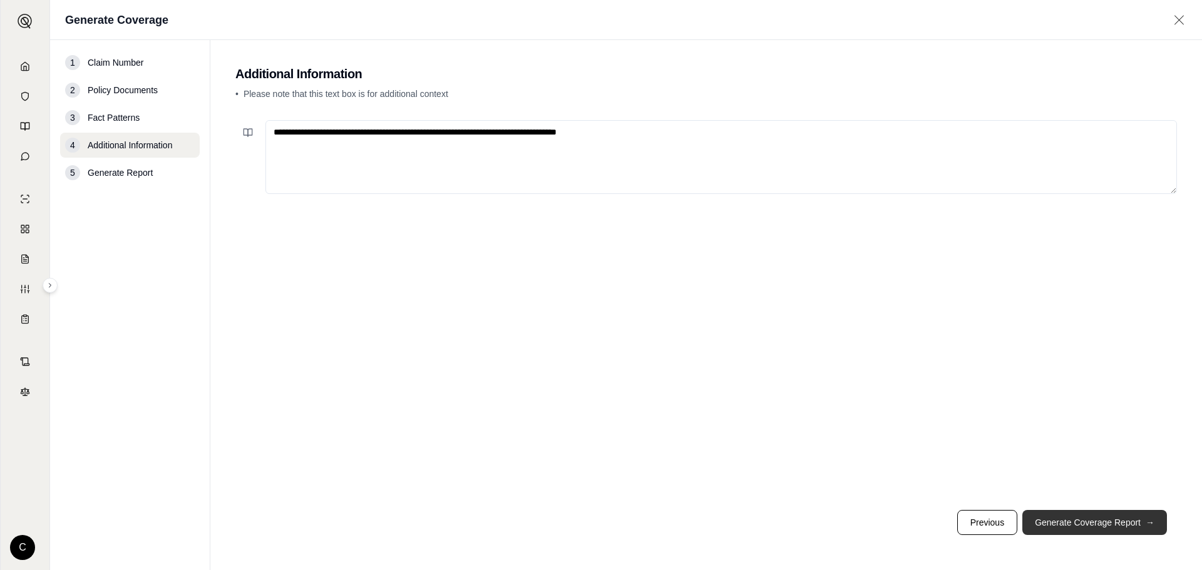
type textarea "**********"
click at [1093, 529] on button "Generate Coverage Report →" at bounding box center [1094, 522] width 145 height 25
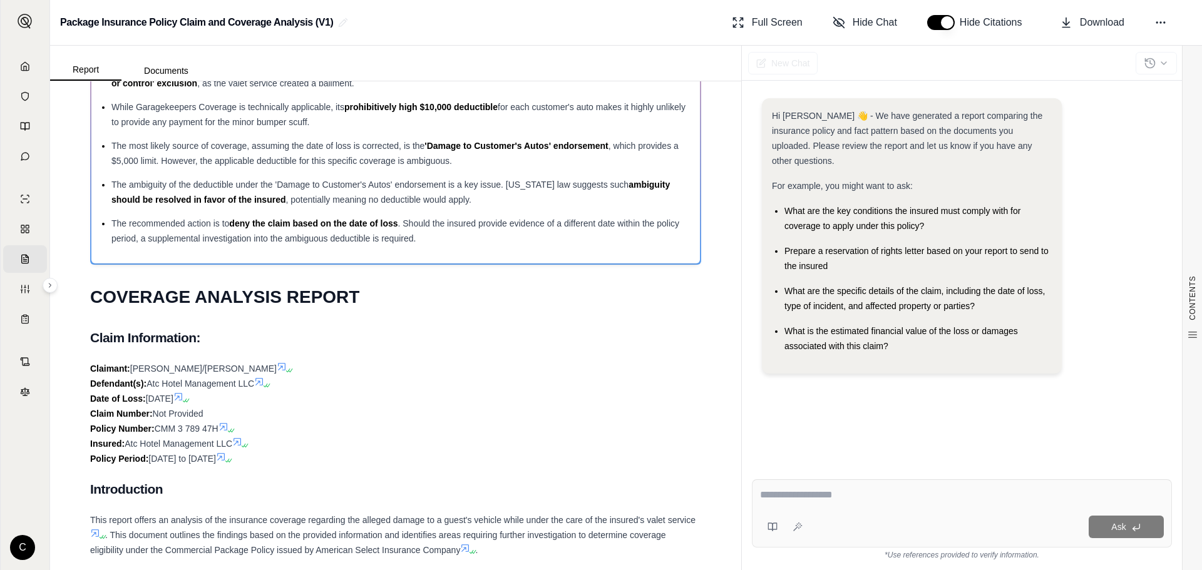
scroll to position [63, 0]
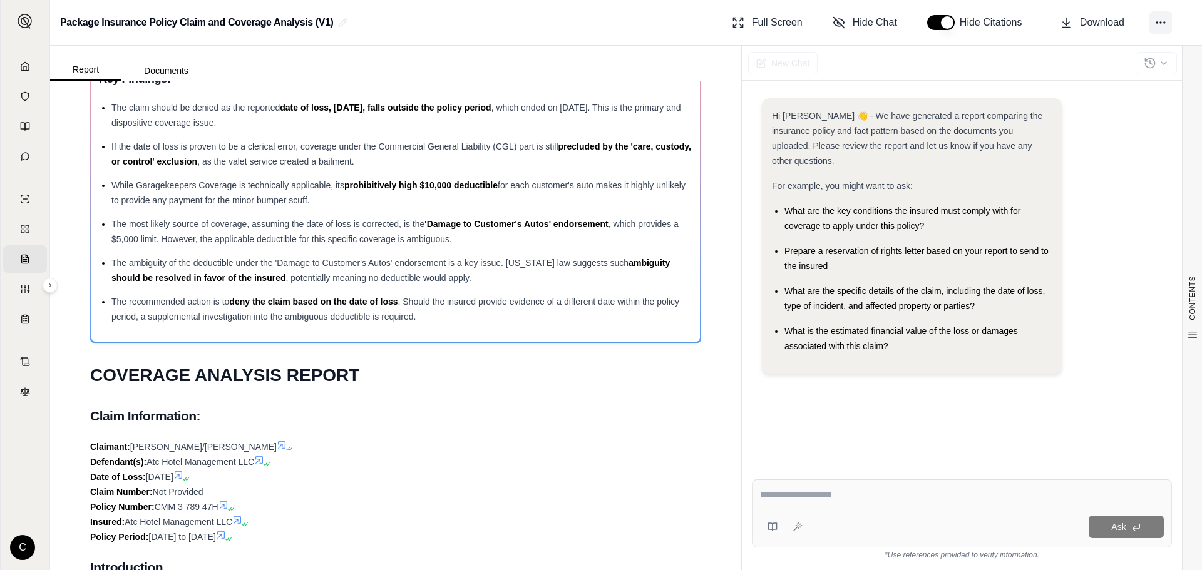
click at [1160, 21] on icon at bounding box center [1160, 22] width 13 height 13
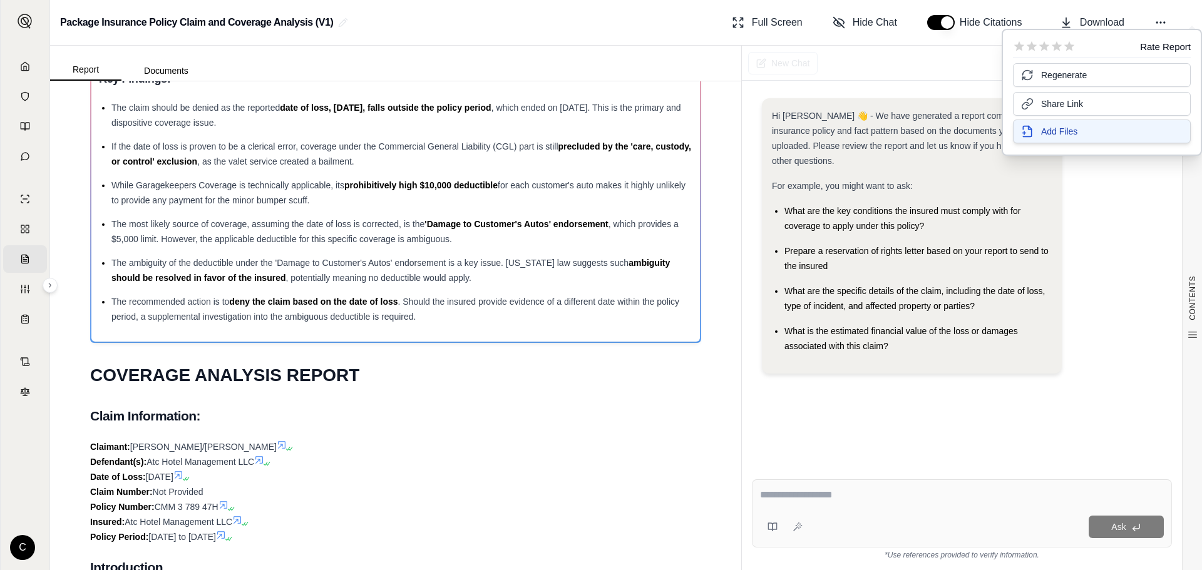
click at [1052, 133] on span "Add Files" at bounding box center [1059, 131] width 36 height 13
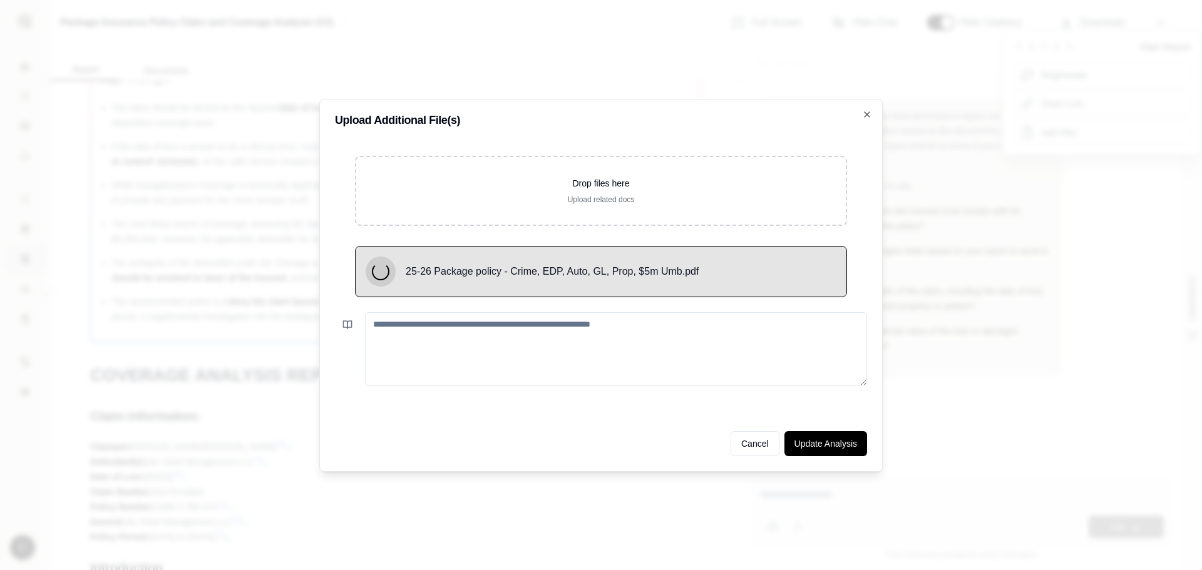
click at [622, 371] on textarea at bounding box center [616, 349] width 502 height 74
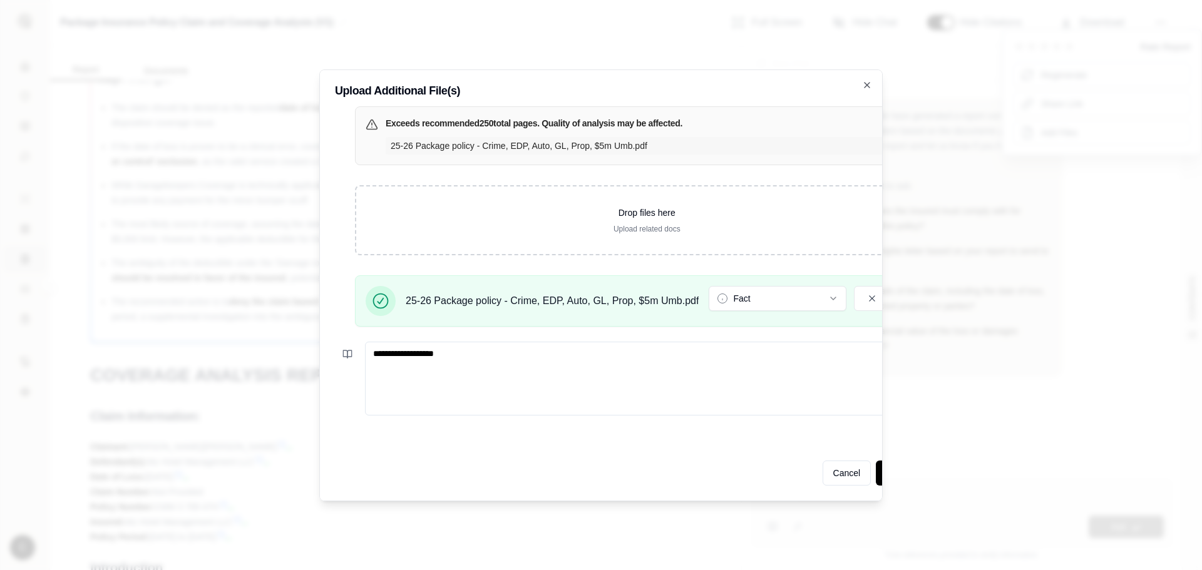
type textarea "**********"
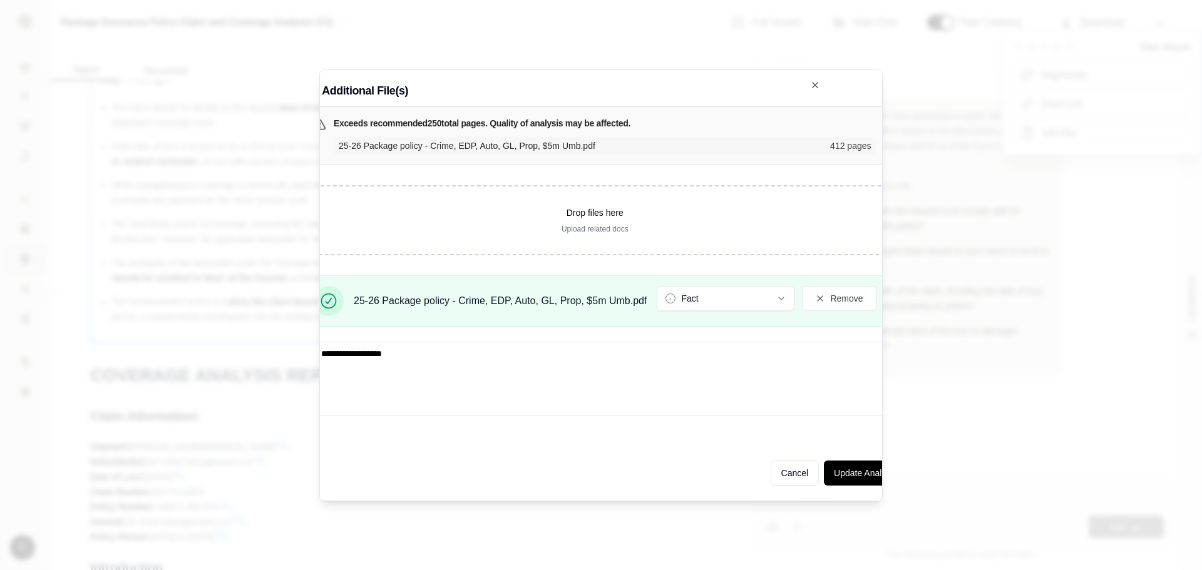
scroll to position [0, 92]
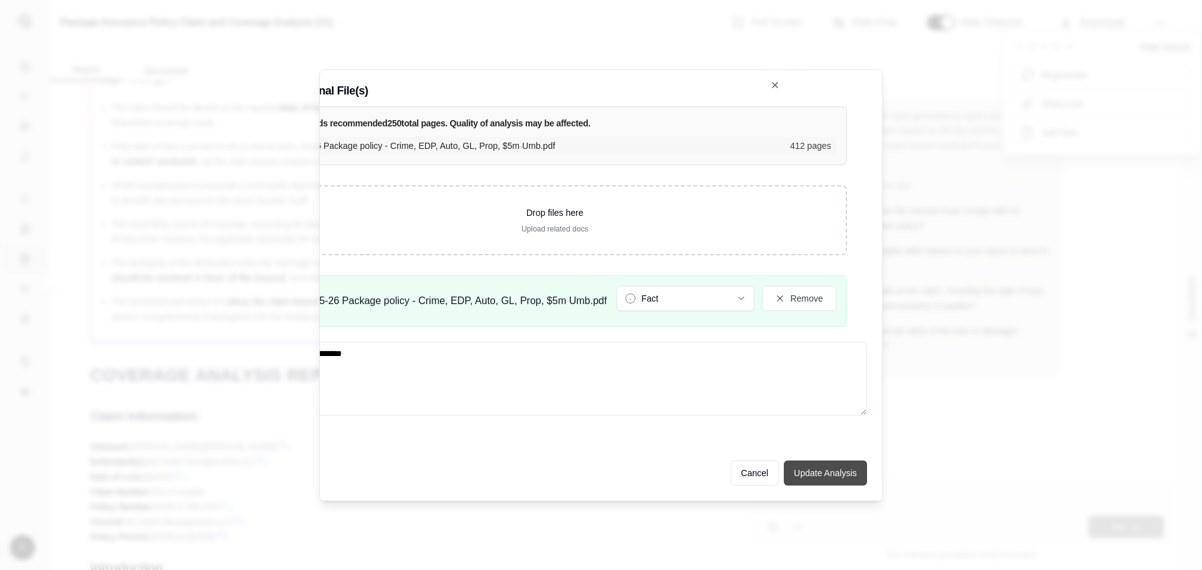
click at [827, 466] on button "Update Analysis" at bounding box center [825, 473] width 83 height 25
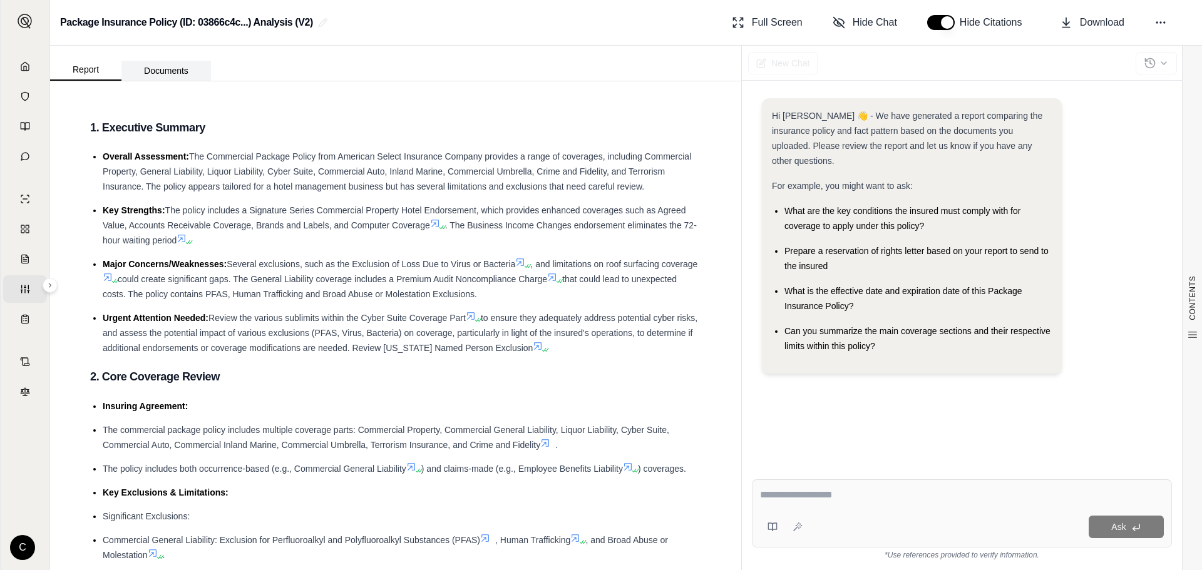
click at [150, 73] on button "Documents" at bounding box center [166, 71] width 90 height 20
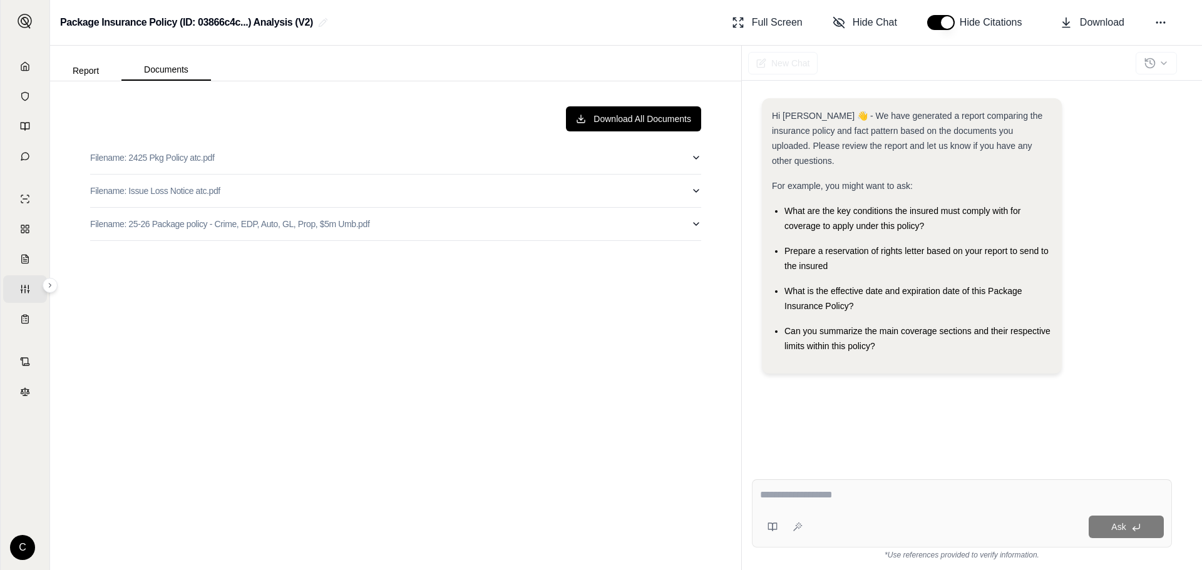
click at [779, 499] on textarea at bounding box center [962, 495] width 404 height 15
paste textarea "**********"
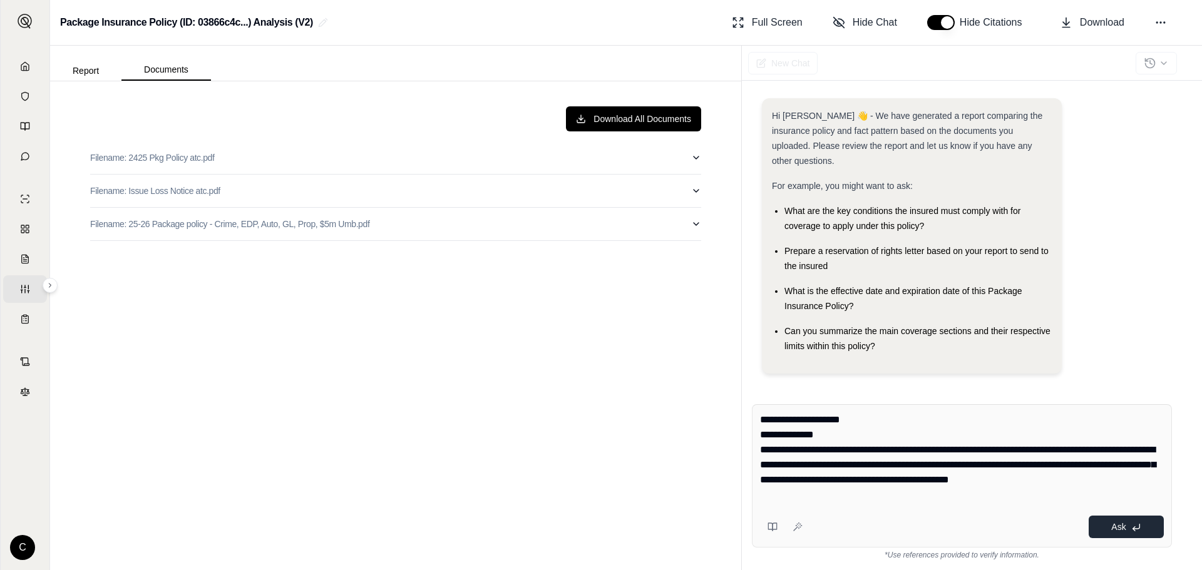
type textarea "**********"
click at [1138, 526] on icon at bounding box center [1136, 528] width 10 height 10
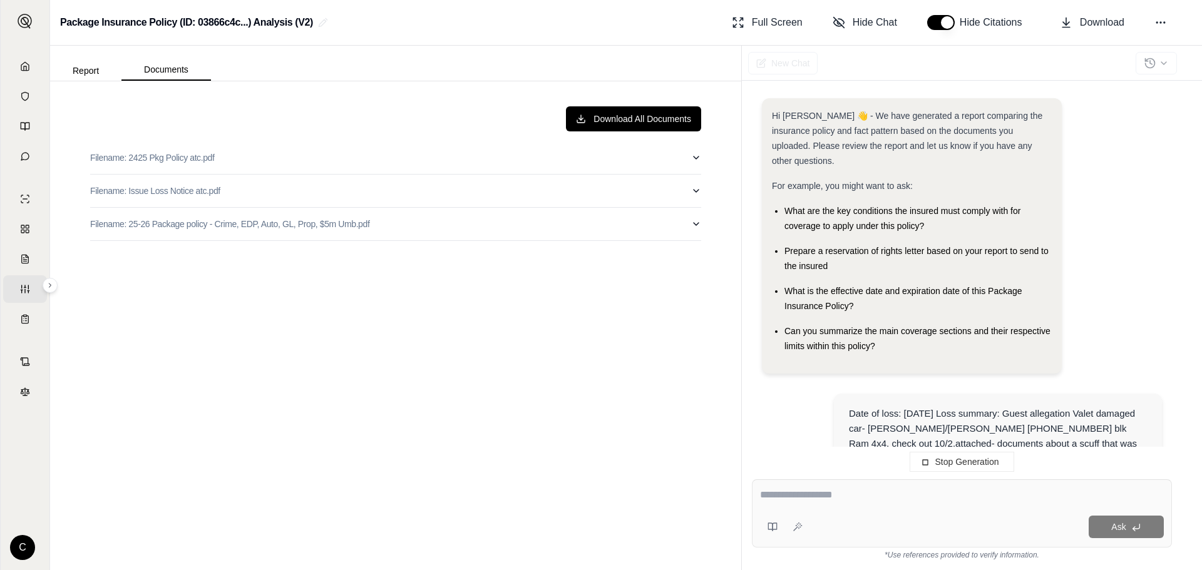
scroll to position [115, 0]
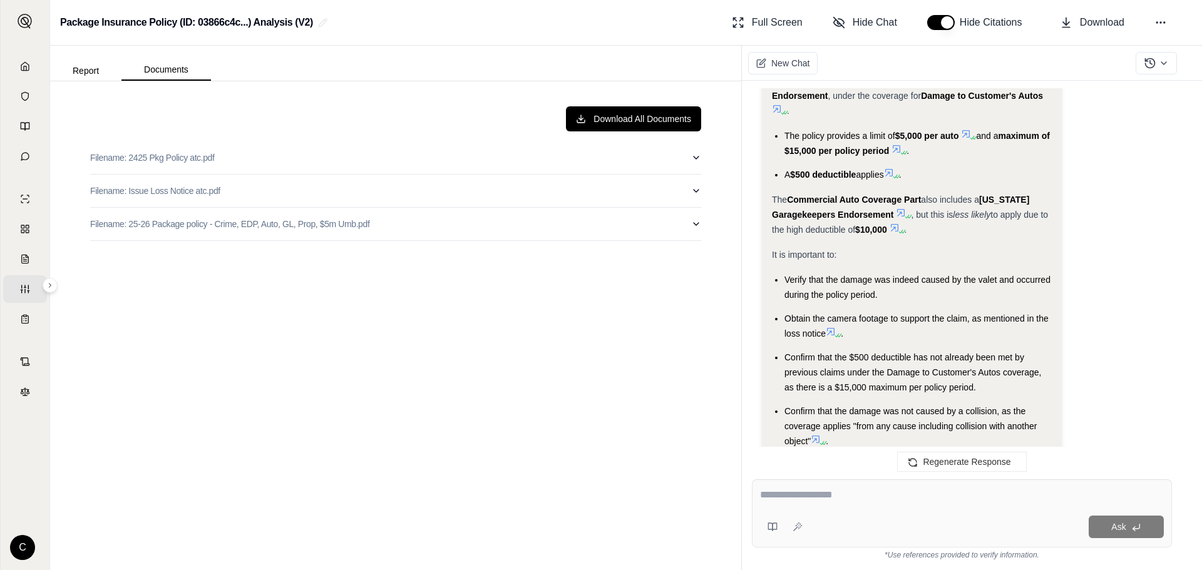
scroll to position [2517, 0]
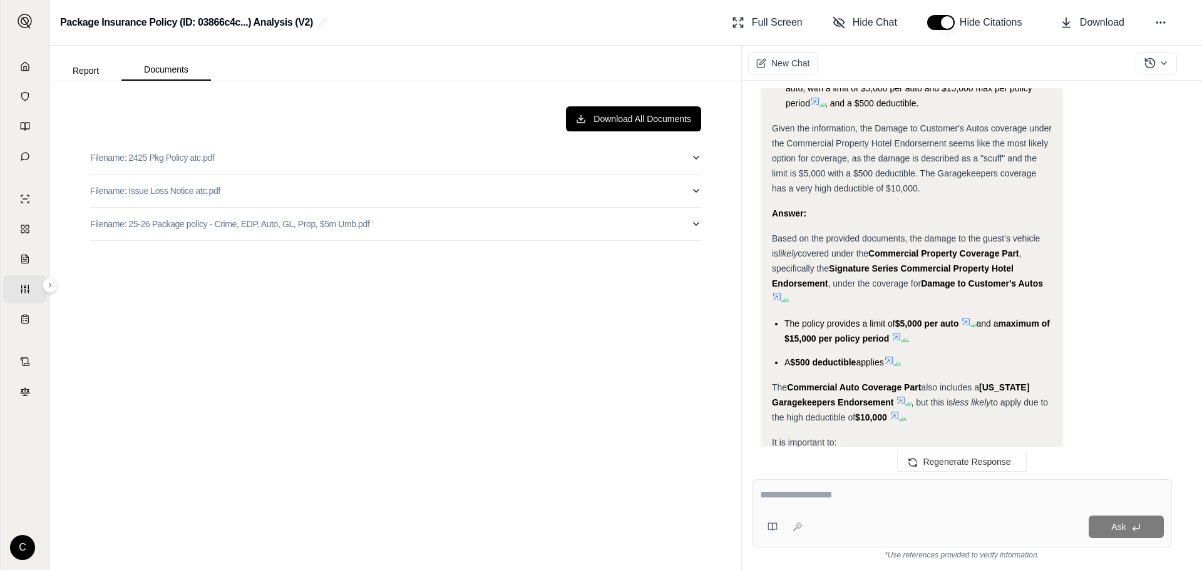
click at [966, 319] on icon at bounding box center [966, 322] width 10 height 10
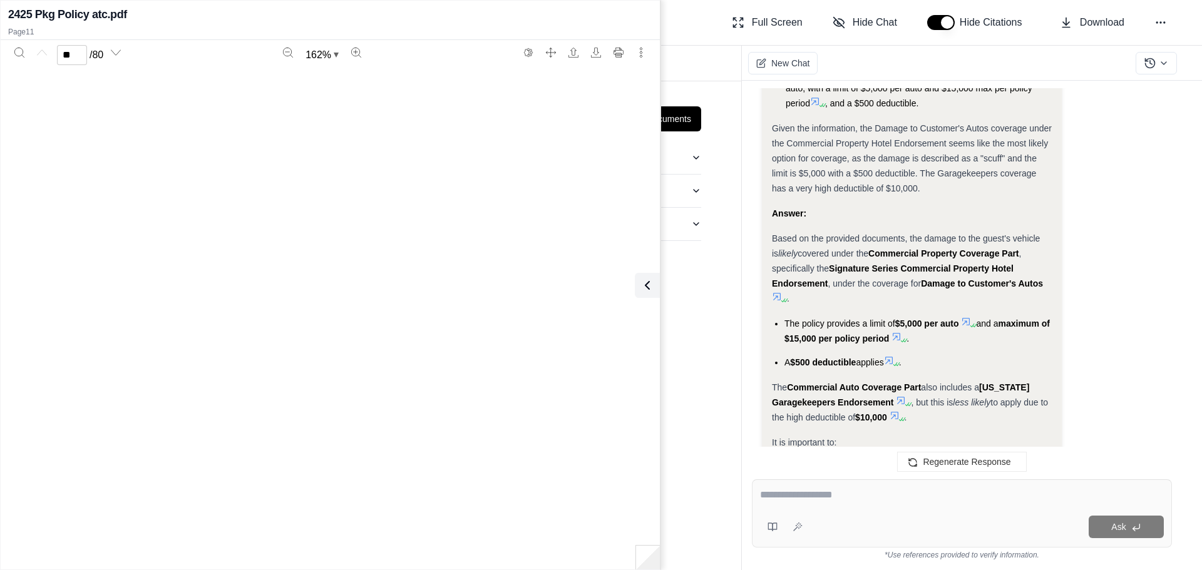
type input "**"
